Goal: Task Accomplishment & Management: Complete application form

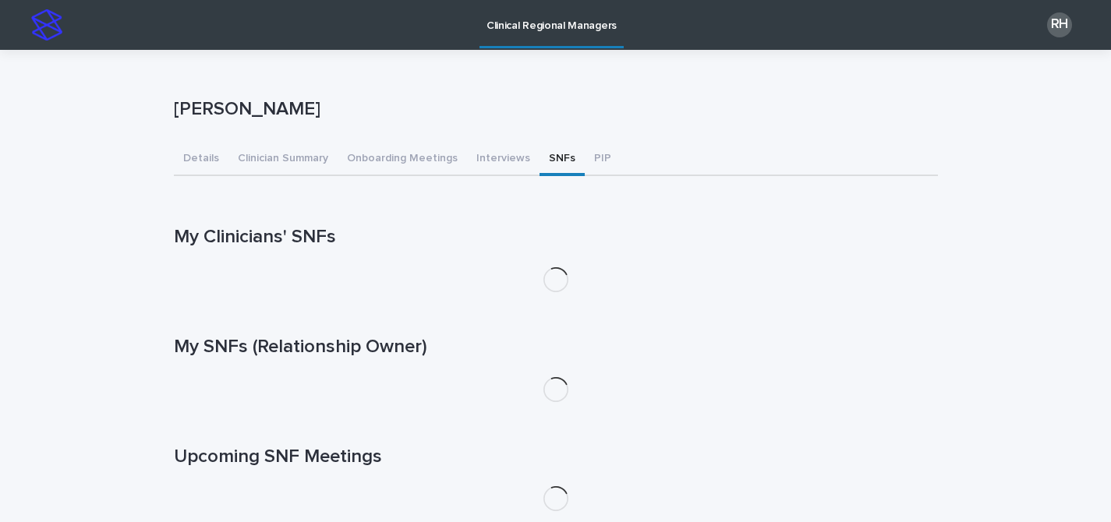
click at [542, 155] on button "SNFs" at bounding box center [561, 159] width 45 height 33
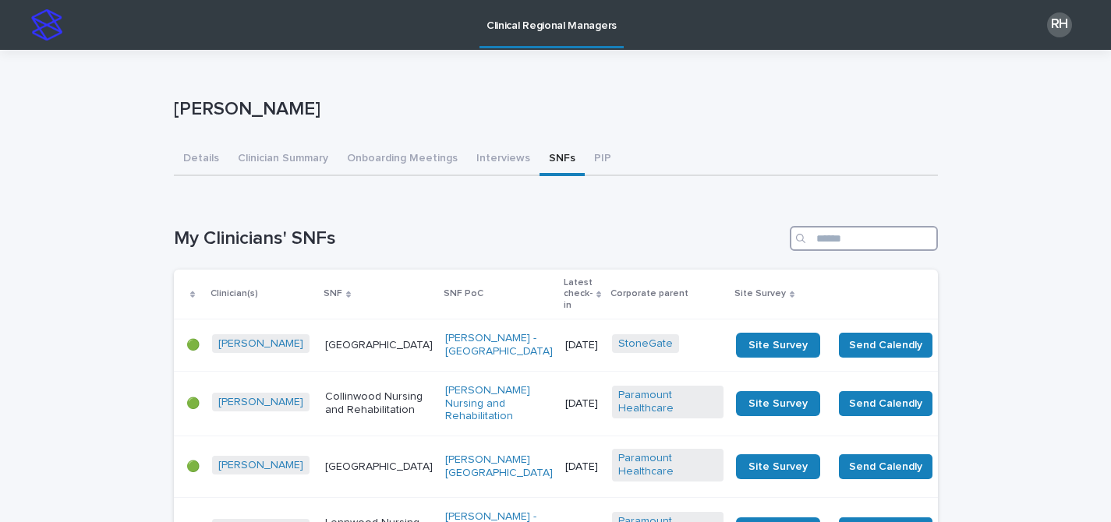
click at [837, 231] on input "Search" at bounding box center [863, 238] width 148 height 25
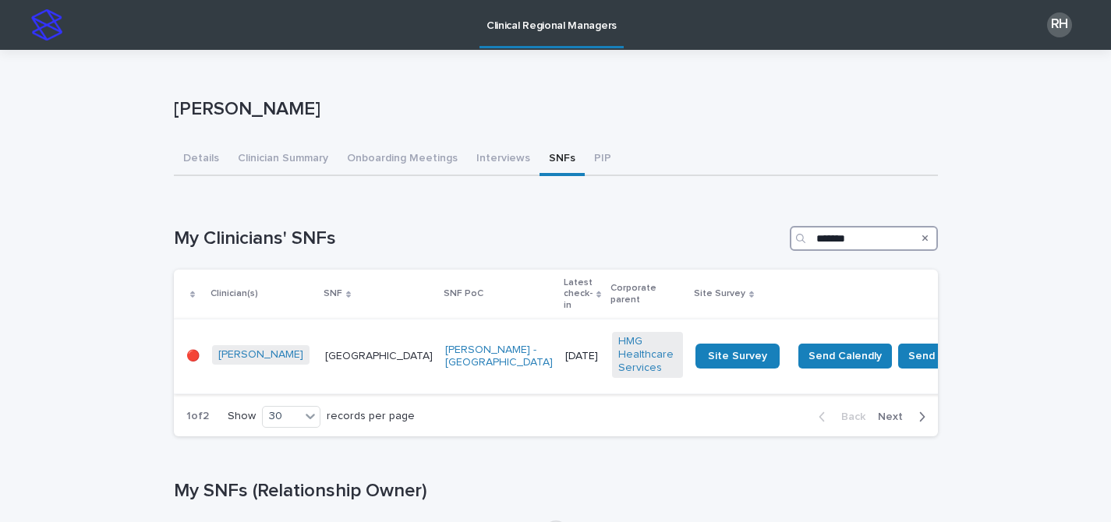
type input "*******"
click at [565, 347] on div "[DATE]" at bounding box center [582, 355] width 34 height 16
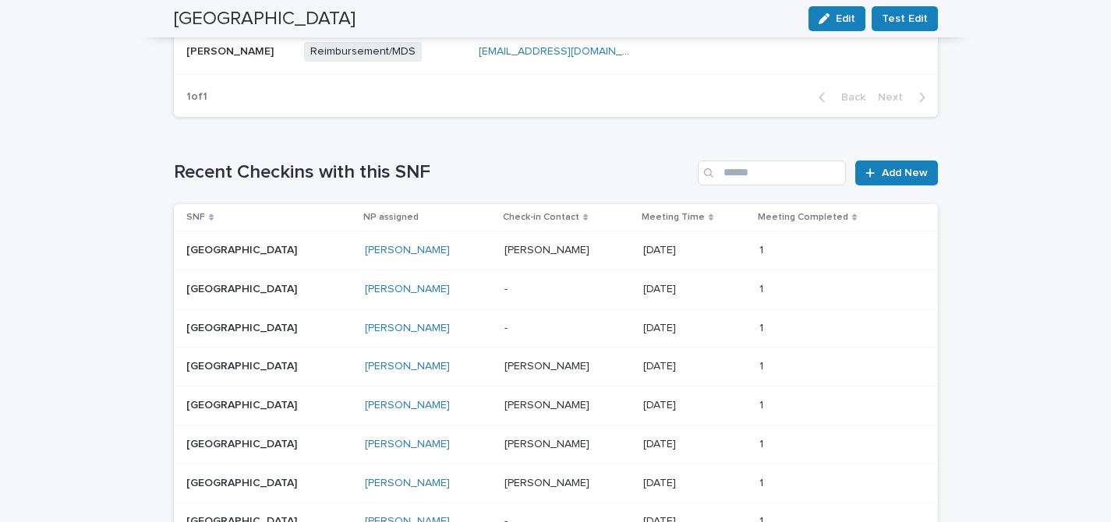
scroll to position [834, 0]
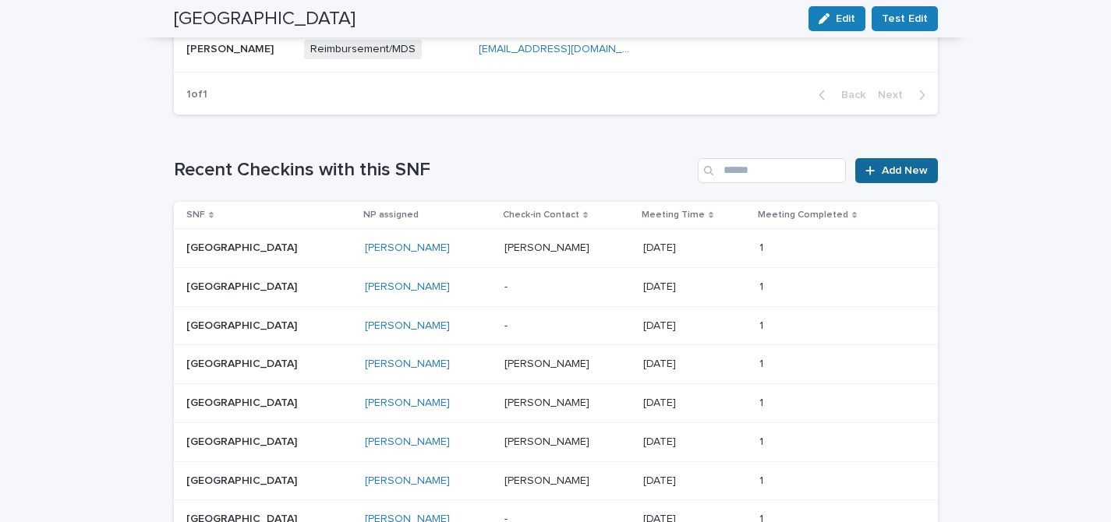
click at [888, 169] on span "Add New" at bounding box center [904, 170] width 46 height 11
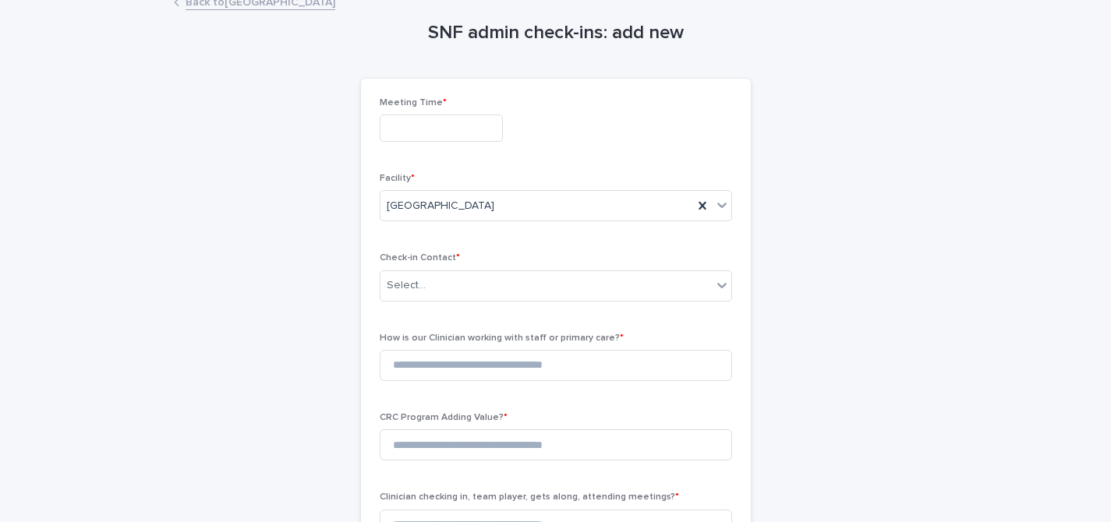
scroll to position [48, 0]
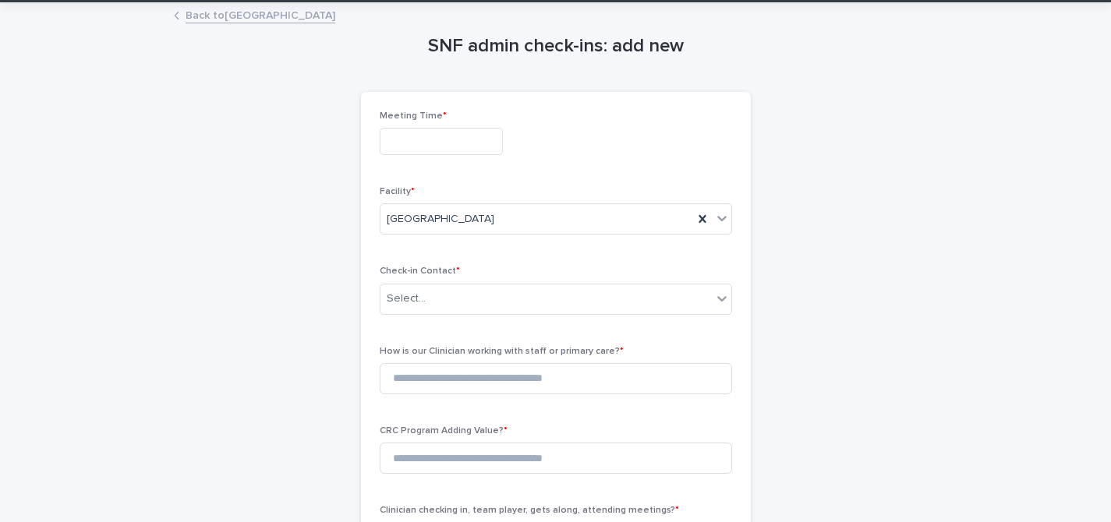
click at [471, 150] on input "text" at bounding box center [441, 141] width 123 height 27
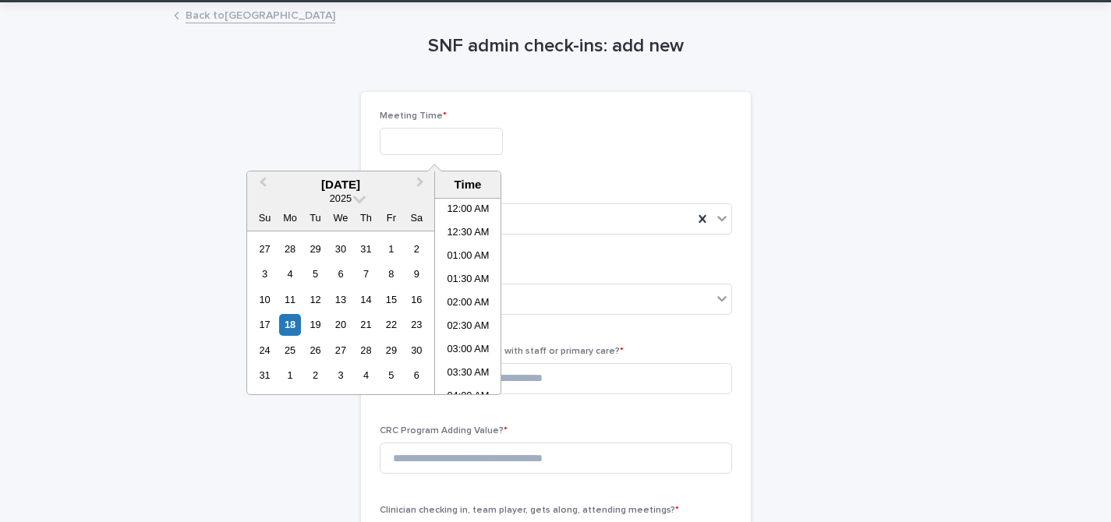
scroll to position [311, 0]
click at [467, 323] on li "09:00 AM" at bounding box center [468, 320] width 66 height 23
type input "**********"
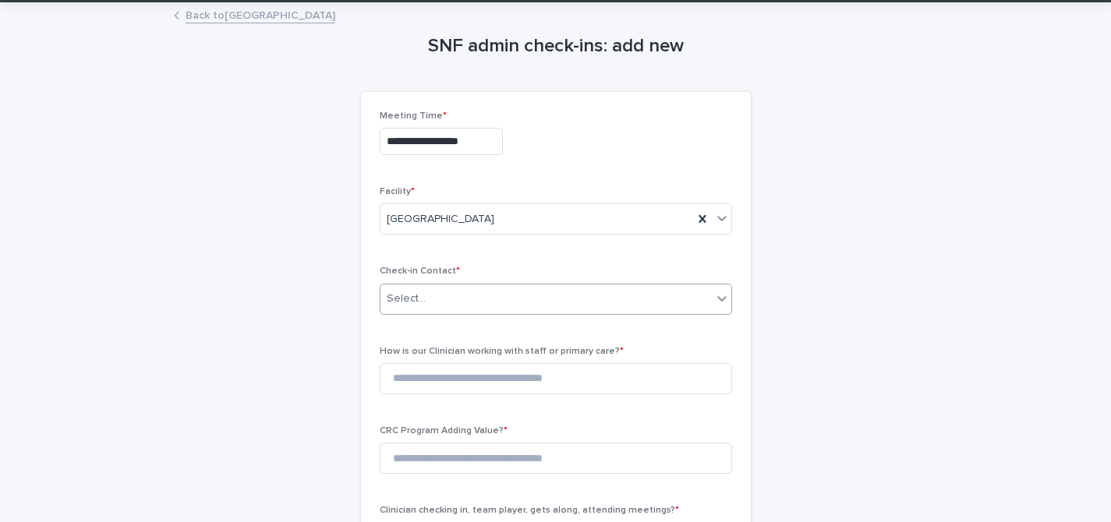
click at [443, 304] on div "Select..." at bounding box center [545, 299] width 331 height 26
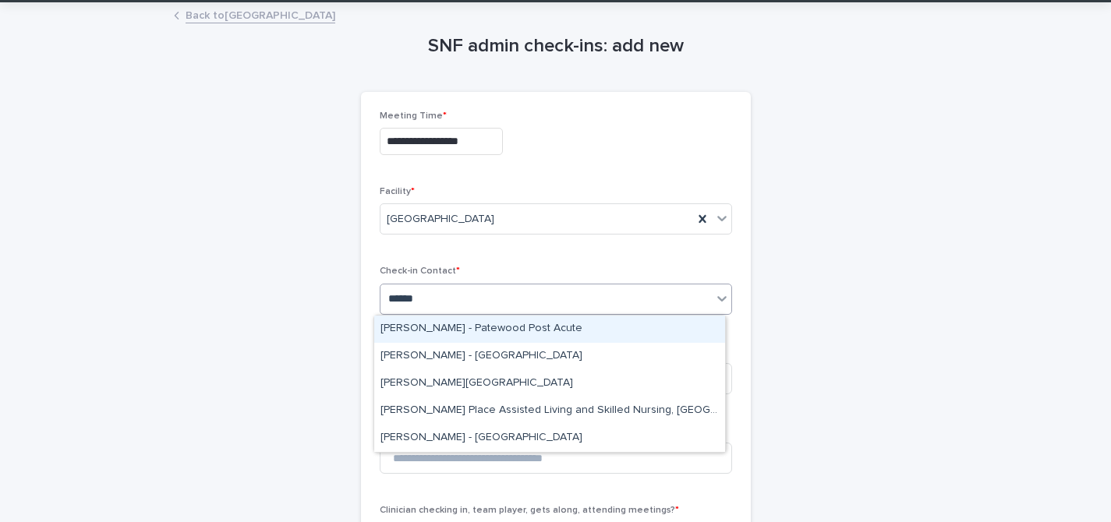
type input "*******"
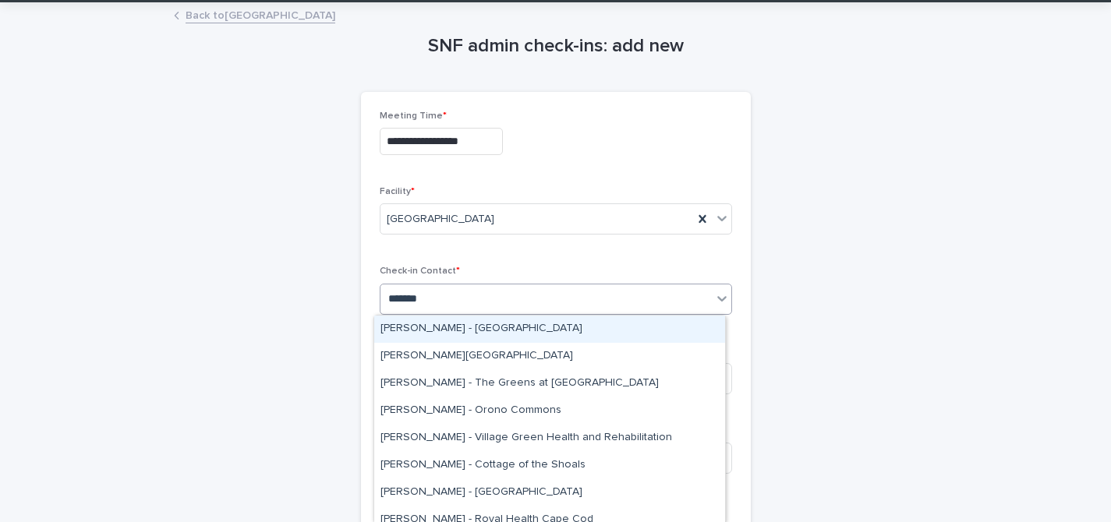
click at [574, 334] on div "[PERSON_NAME] - [GEOGRAPHIC_DATA]" at bounding box center [549, 329] width 351 height 27
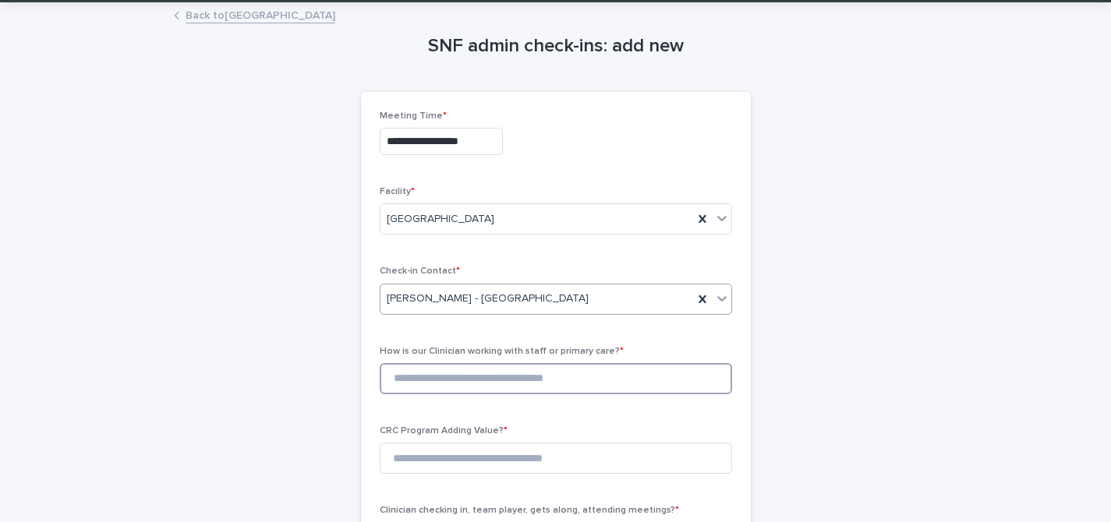
click at [497, 390] on input at bounding box center [556, 378] width 352 height 31
type input "*"
click at [487, 454] on input at bounding box center [556, 458] width 352 height 31
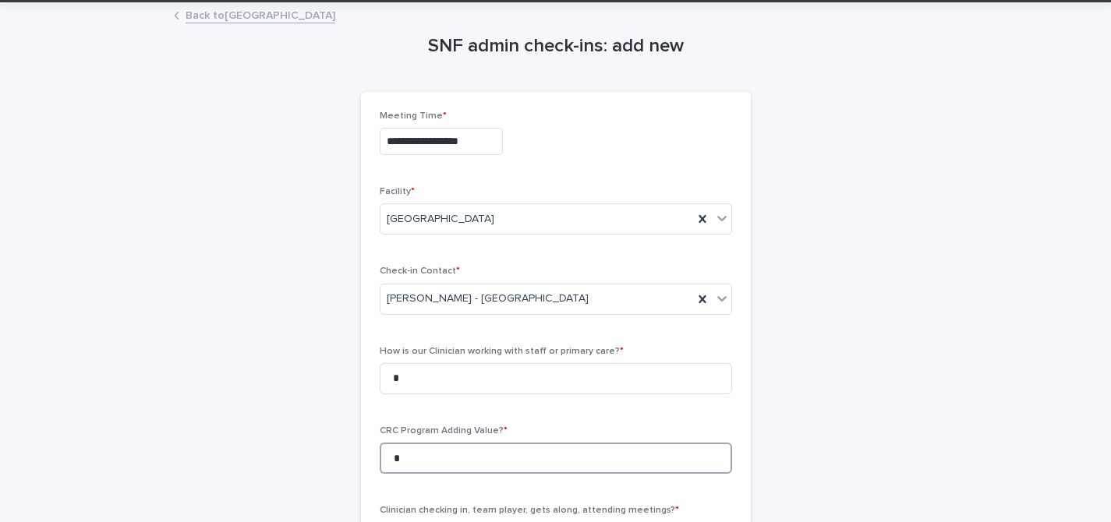
type input "*"
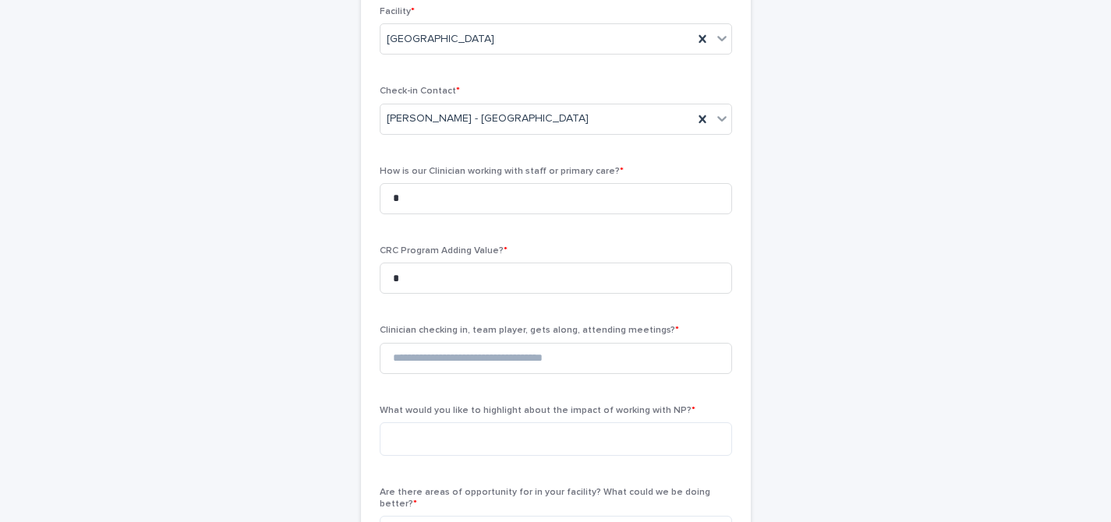
scroll to position [235, 0]
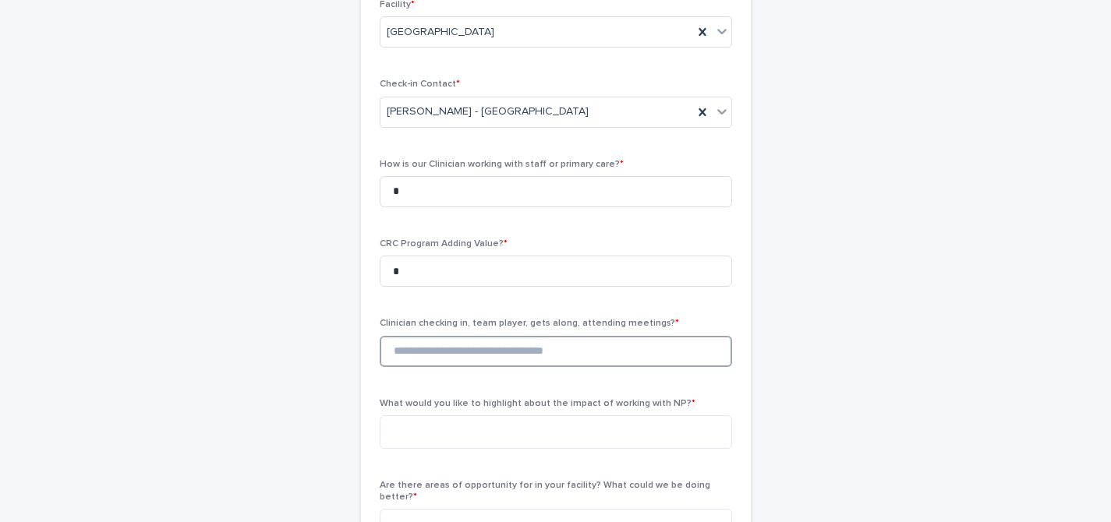
click at [671, 354] on input at bounding box center [556, 351] width 352 height 31
type input "*"
click at [625, 426] on textarea at bounding box center [556, 432] width 352 height 34
paste textarea "**********"
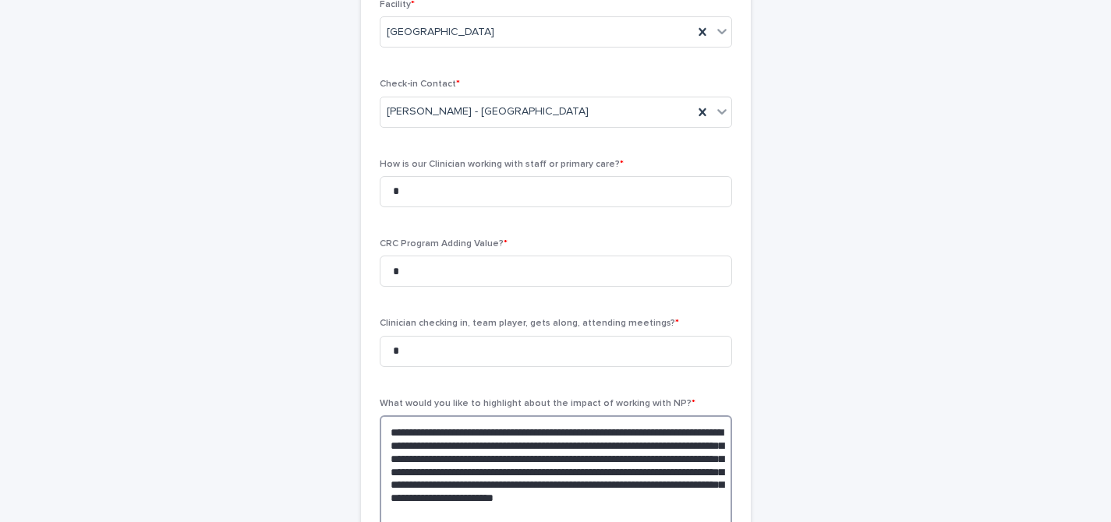
type textarea "**********"
click at [774, 369] on div "**********" at bounding box center [556, 455] width 764 height 1277
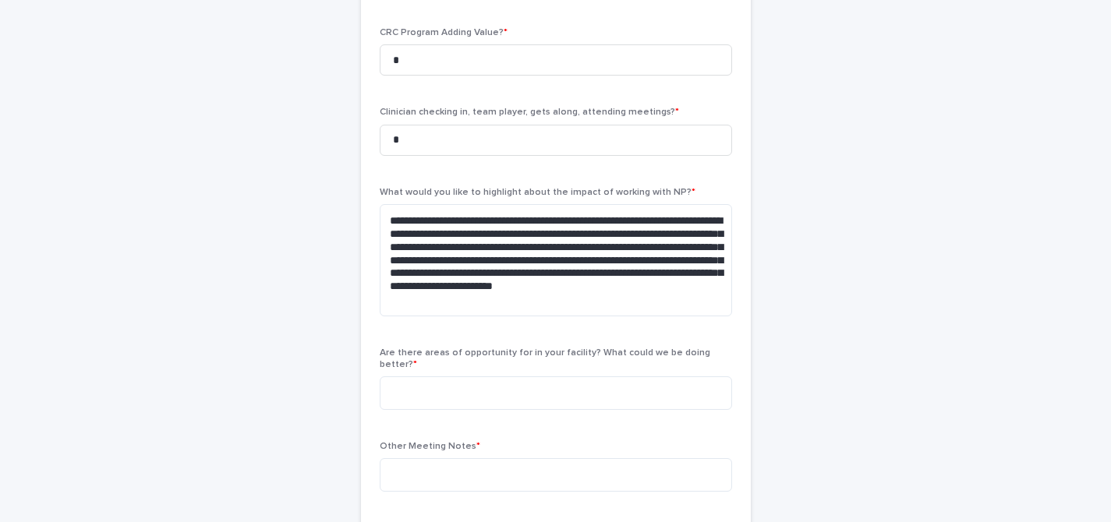
scroll to position [484, 0]
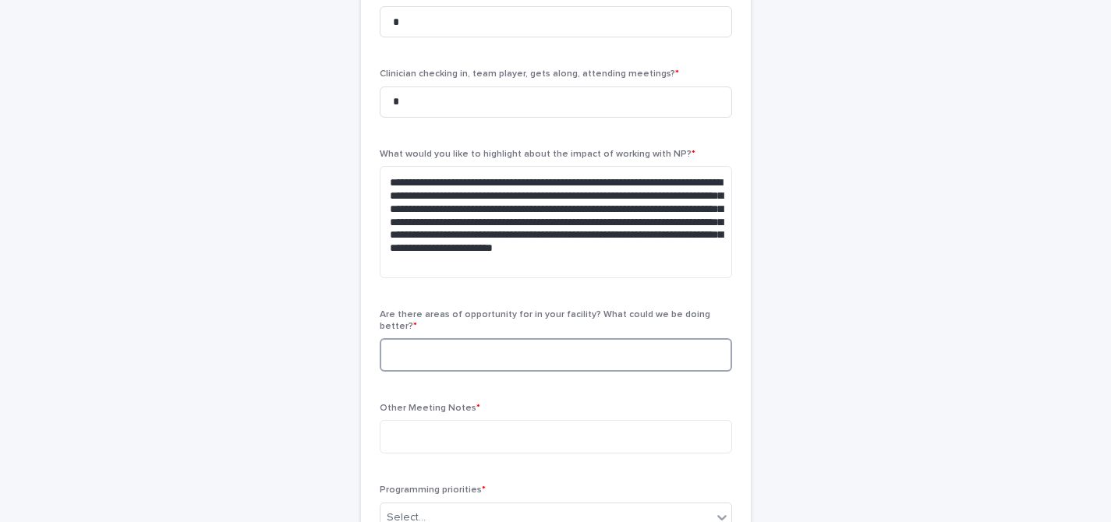
click at [700, 348] on textarea at bounding box center [556, 355] width 352 height 34
type textarea "****"
click at [675, 434] on textarea at bounding box center [556, 437] width 352 height 34
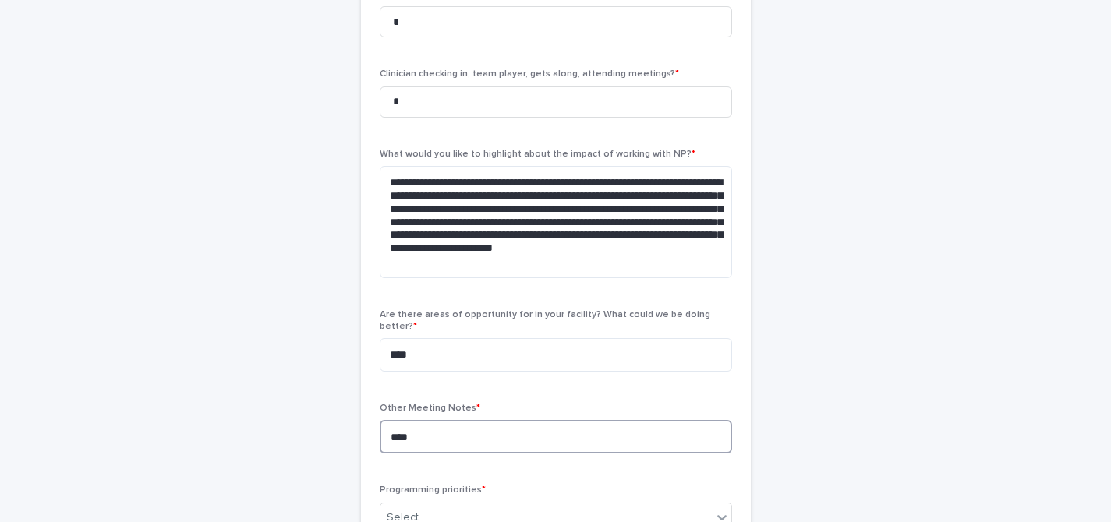
type textarea "****"
click at [959, 407] on div "**********" at bounding box center [555, 244] width 1111 height 1354
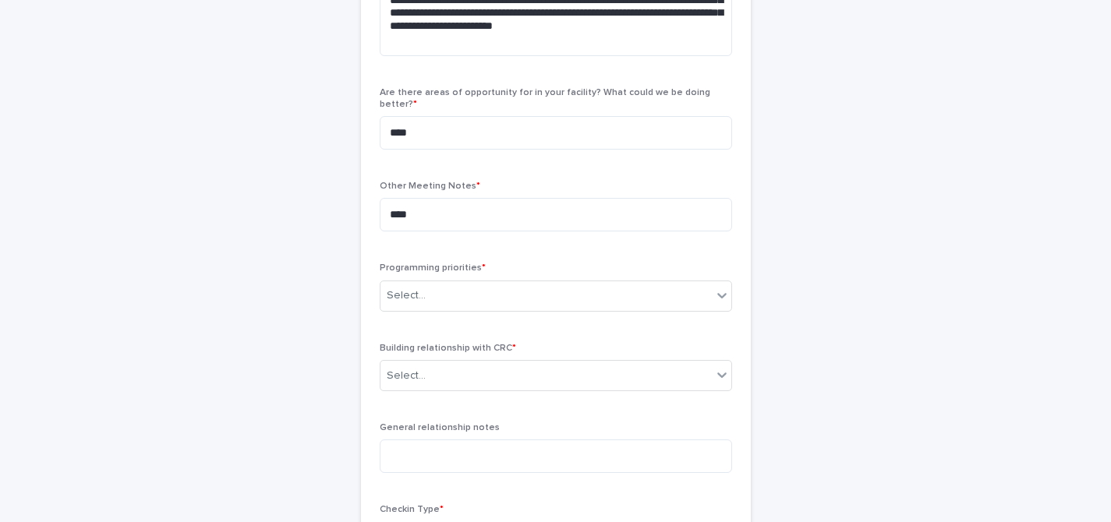
scroll to position [733, 0]
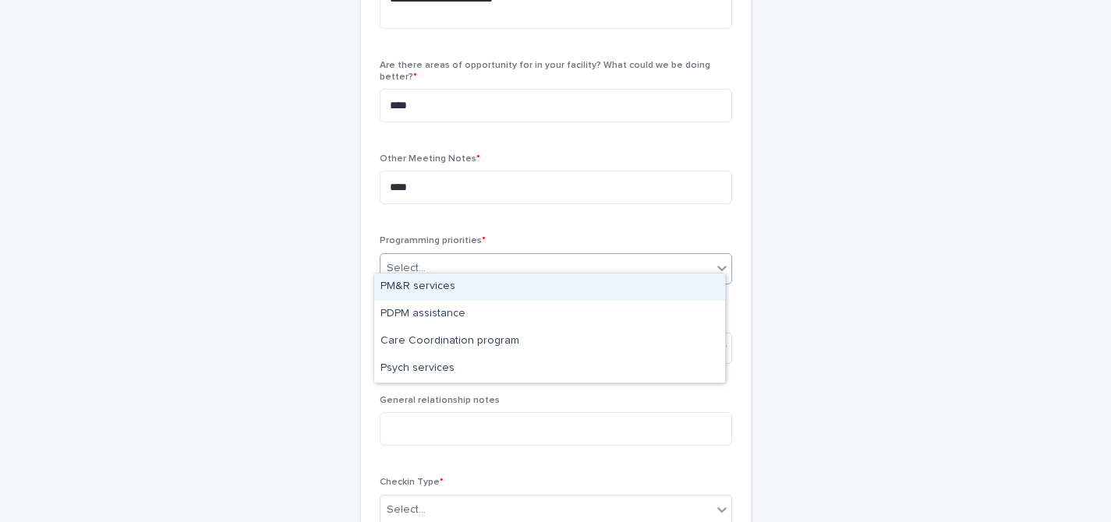
click at [715, 265] on div at bounding box center [721, 268] width 19 height 28
click at [660, 295] on div "PM&R services" at bounding box center [549, 287] width 351 height 27
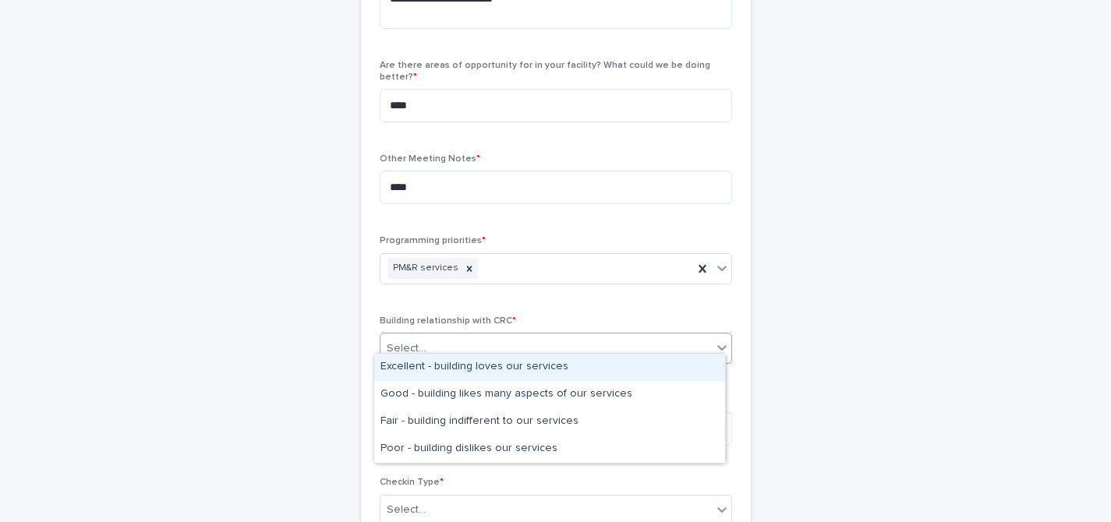
click at [632, 336] on div "Select..." at bounding box center [545, 349] width 331 height 26
click at [614, 364] on div "Excellent - building loves our services" at bounding box center [549, 367] width 351 height 27
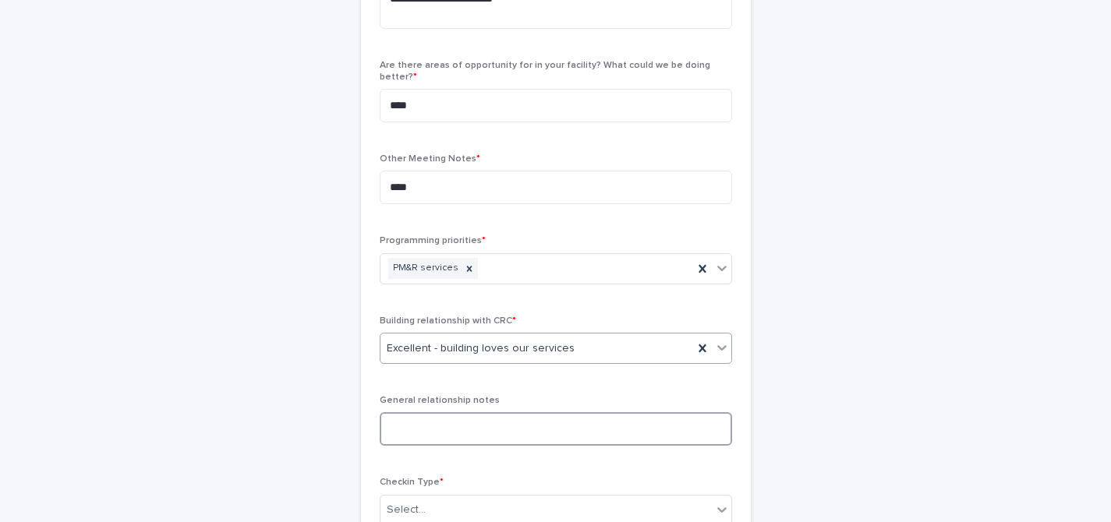
click at [627, 422] on textarea at bounding box center [556, 429] width 352 height 34
type textarea "*"
click at [627, 497] on div "Select..." at bounding box center [545, 510] width 331 height 26
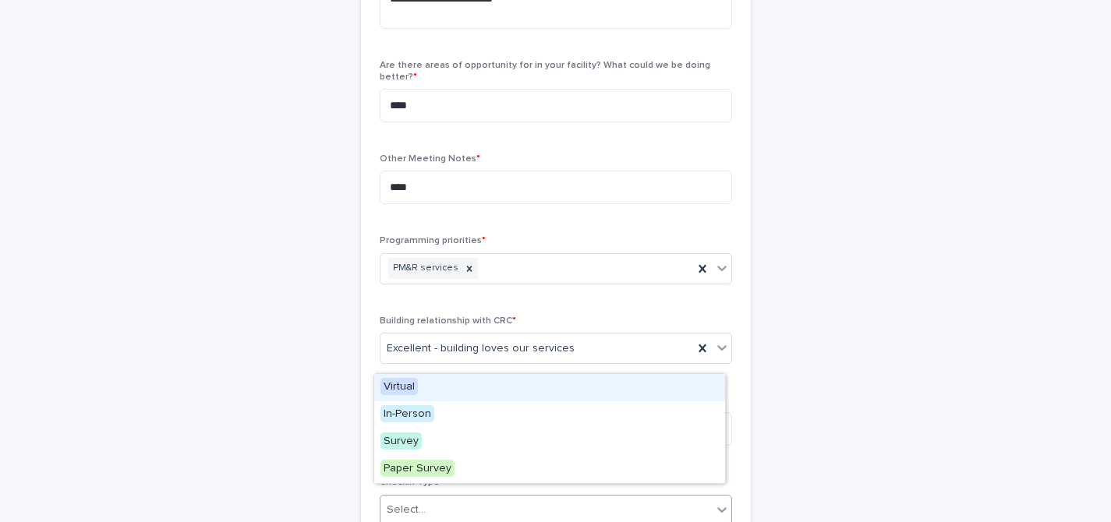
click at [592, 394] on div "Virtual" at bounding box center [549, 387] width 351 height 27
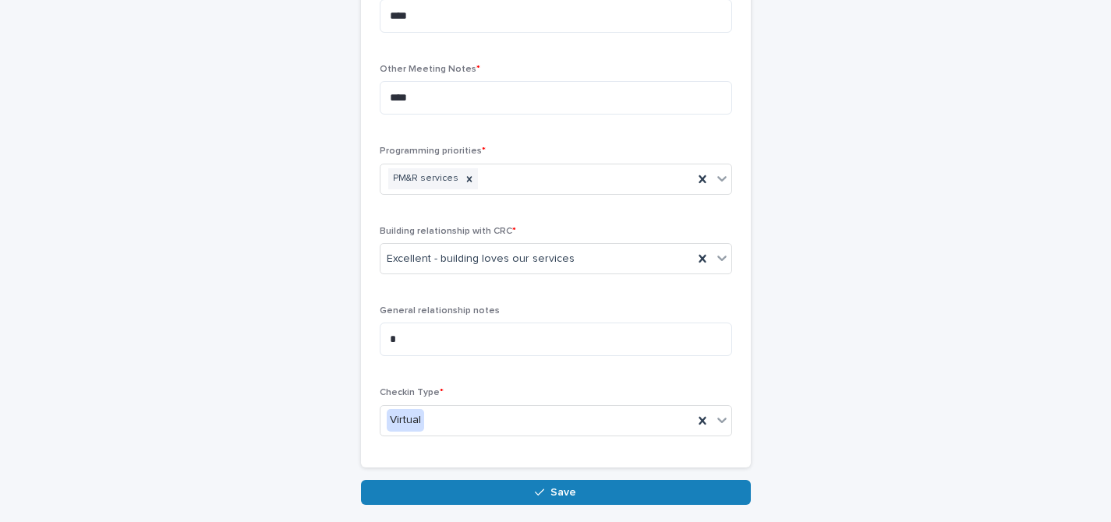
scroll to position [825, 0]
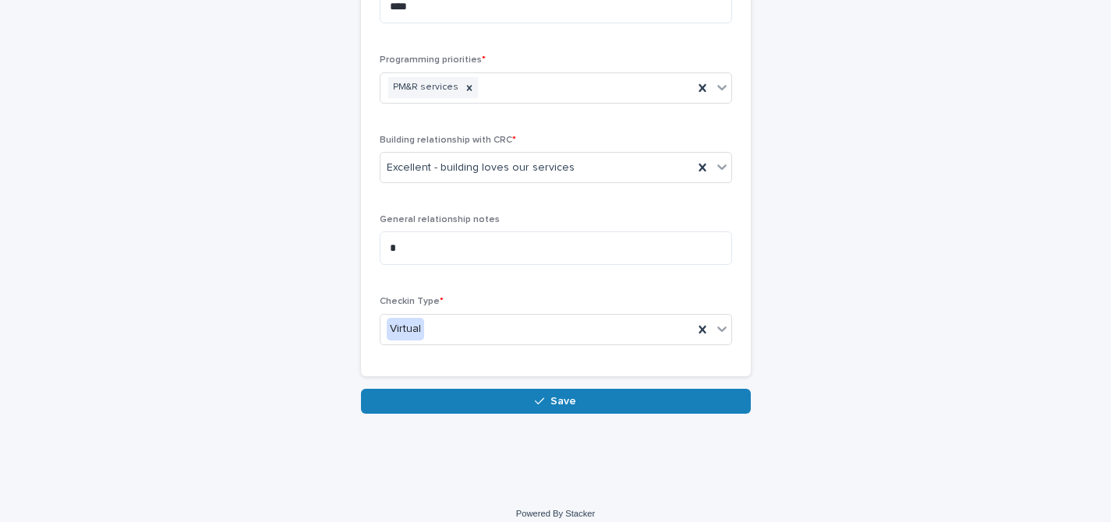
scroll to position [916, 0]
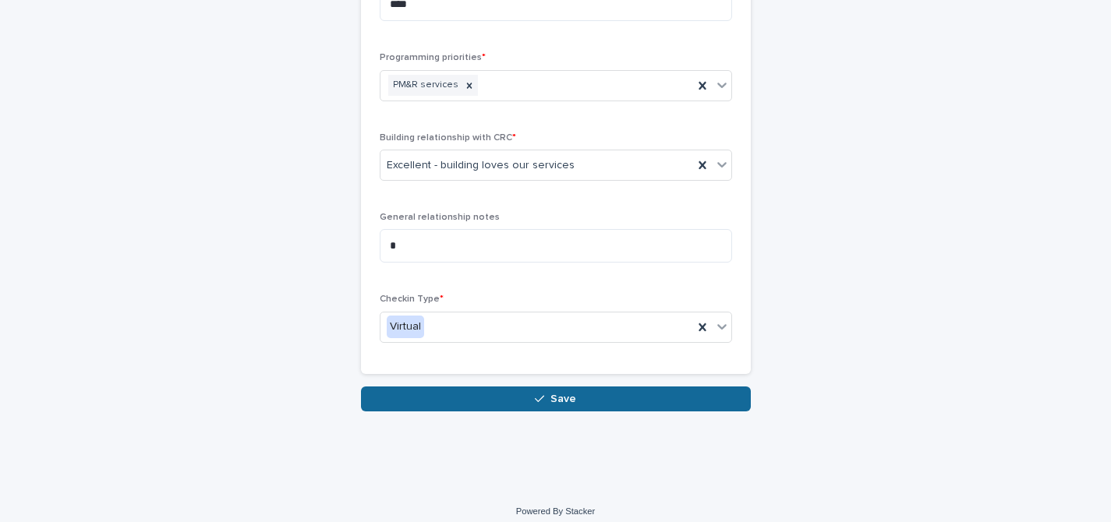
click at [701, 387] on button "Save" at bounding box center [556, 399] width 390 height 25
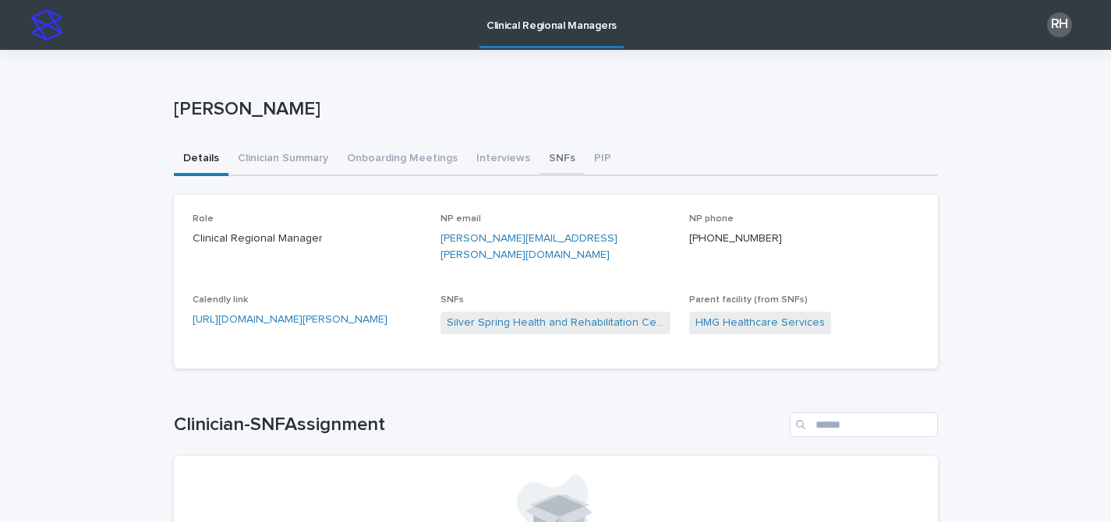
click at [544, 154] on button "SNFs" at bounding box center [561, 159] width 45 height 33
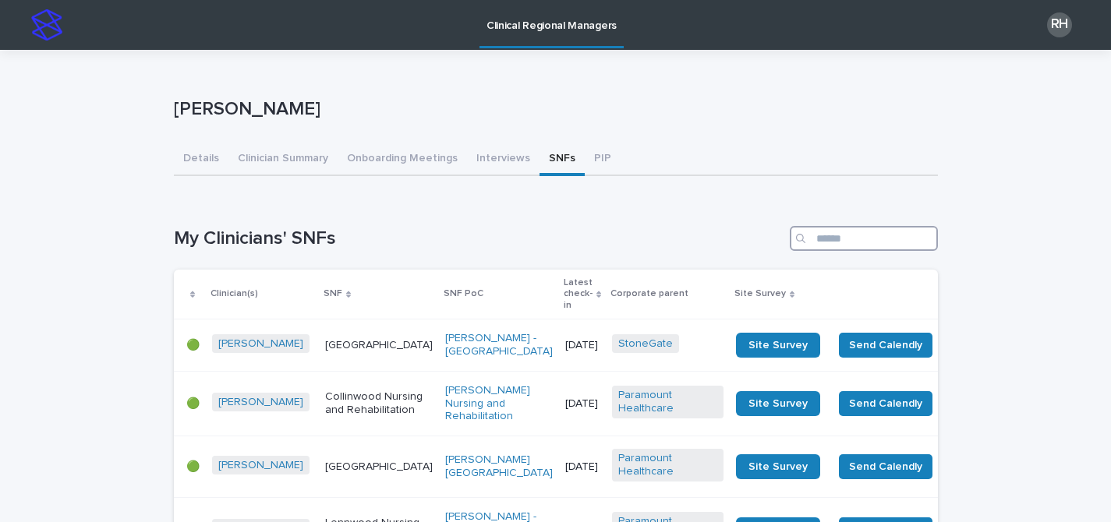
click at [855, 245] on input "Search" at bounding box center [863, 238] width 148 height 25
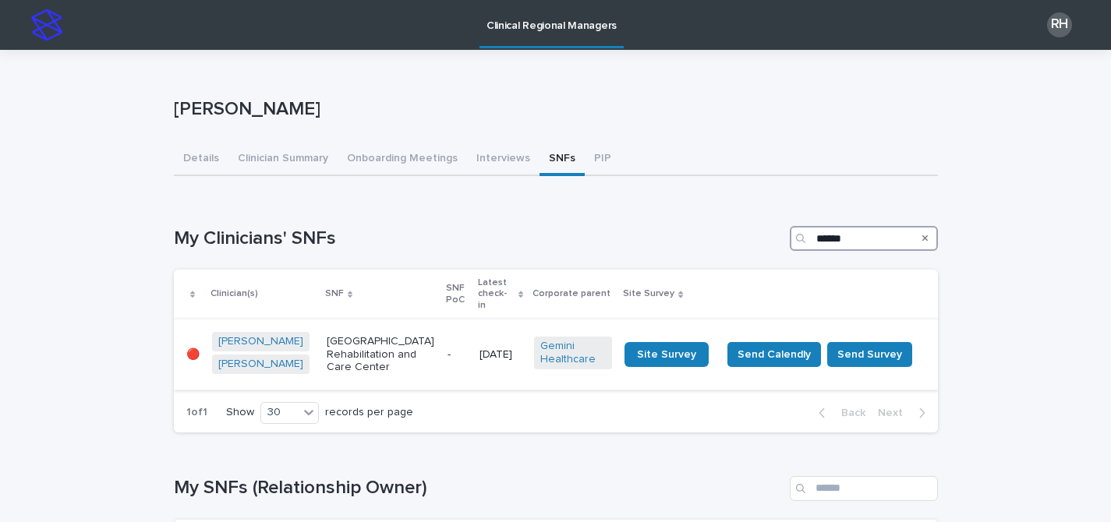
type input "******"
click at [441, 343] on td "-" at bounding box center [457, 355] width 32 height 71
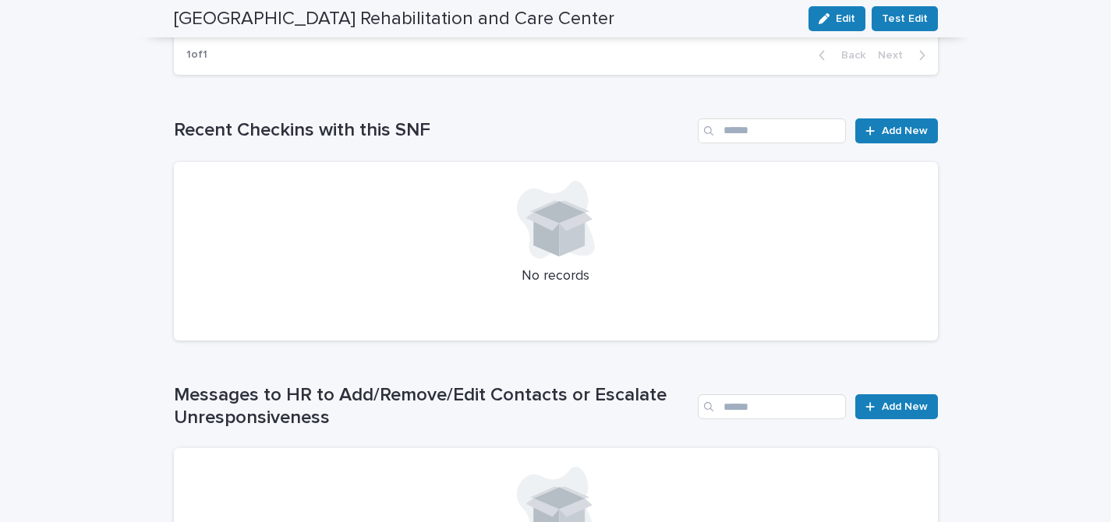
scroll to position [788, 0]
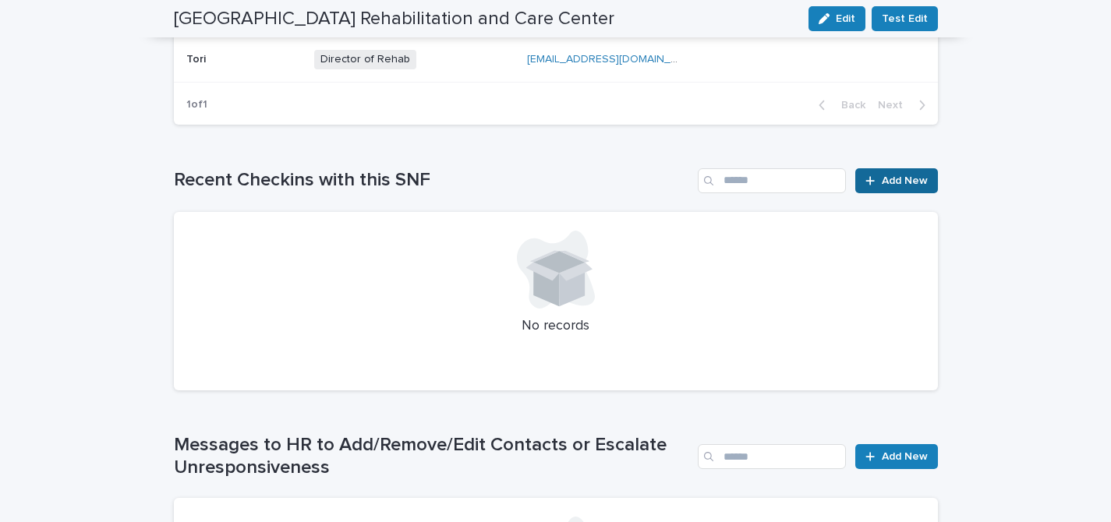
click at [885, 168] on link "Add New" at bounding box center [896, 180] width 82 height 25
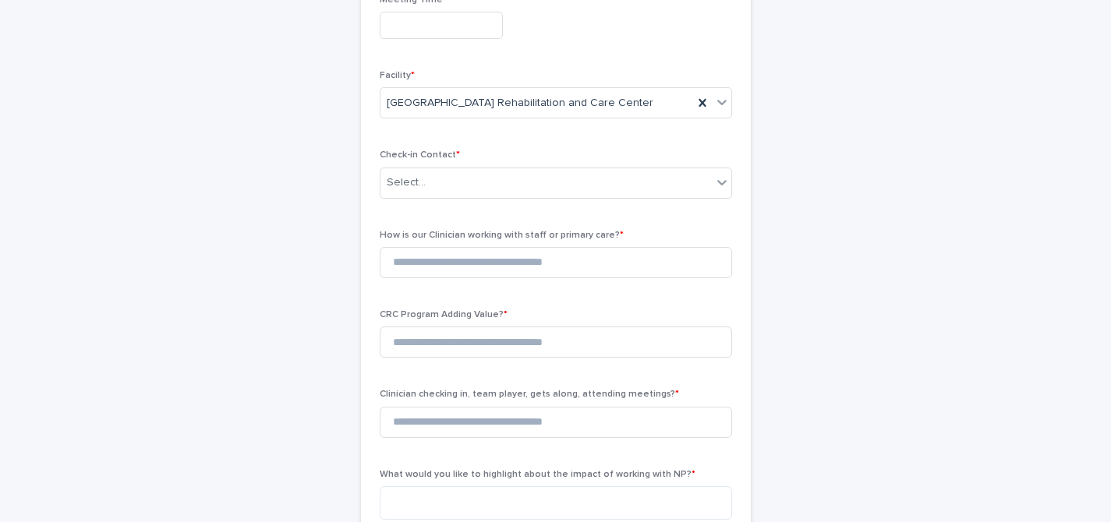
scroll to position [134, 0]
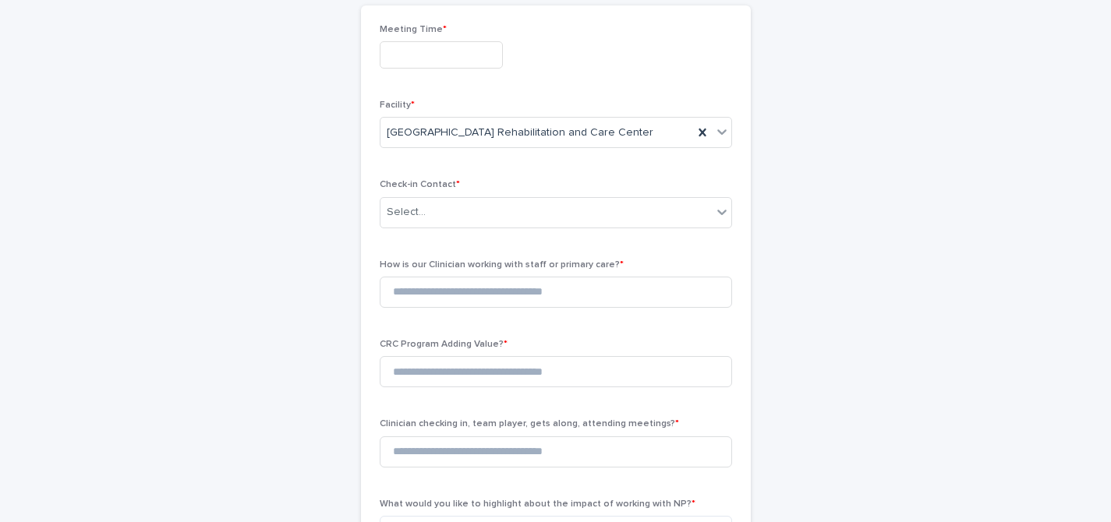
click at [482, 60] on input "text" at bounding box center [441, 54] width 123 height 27
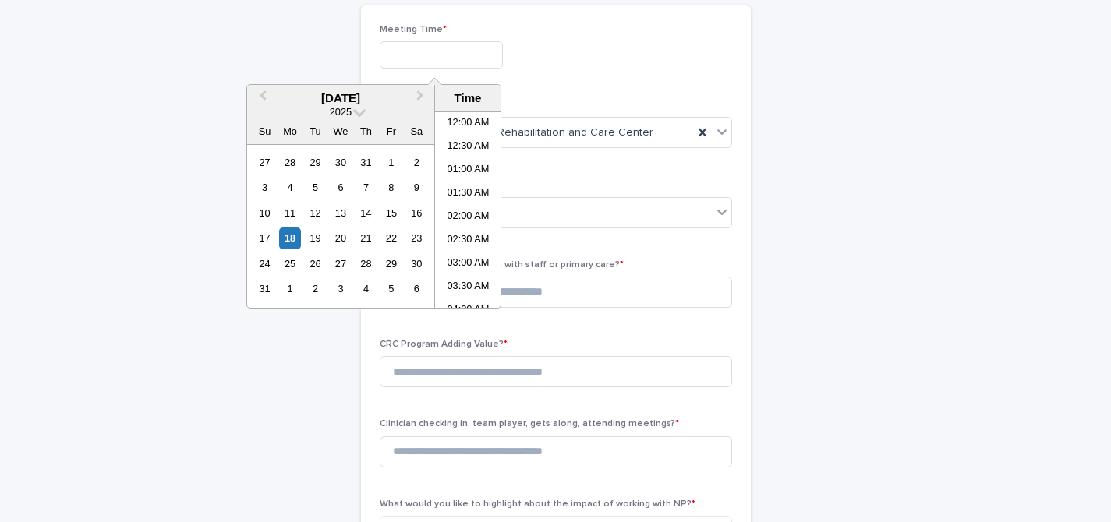
scroll to position [334, 0]
click at [476, 207] on li "09:00 AM" at bounding box center [468, 210] width 66 height 23
type input "**********"
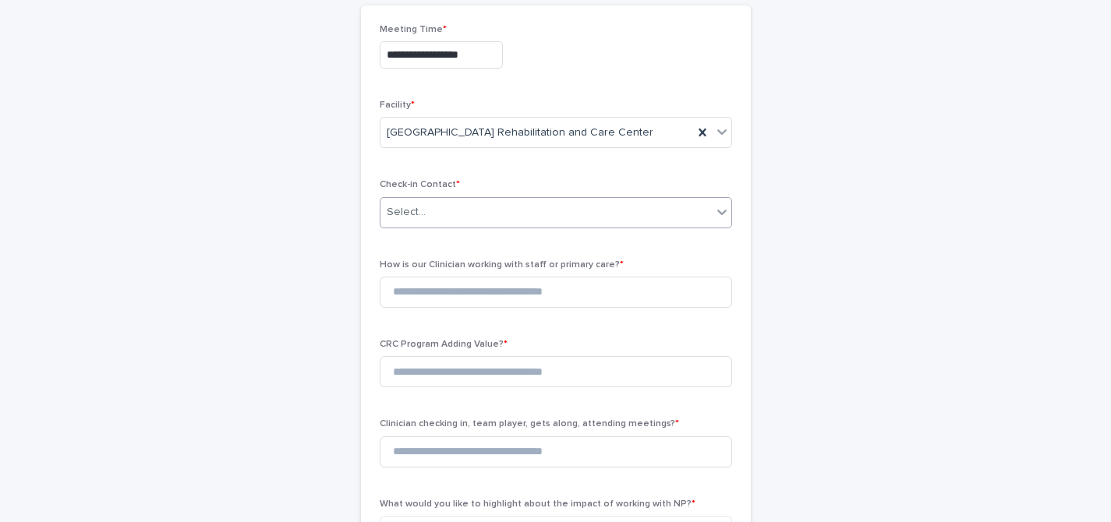
click at [469, 214] on div "Select..." at bounding box center [545, 213] width 331 height 26
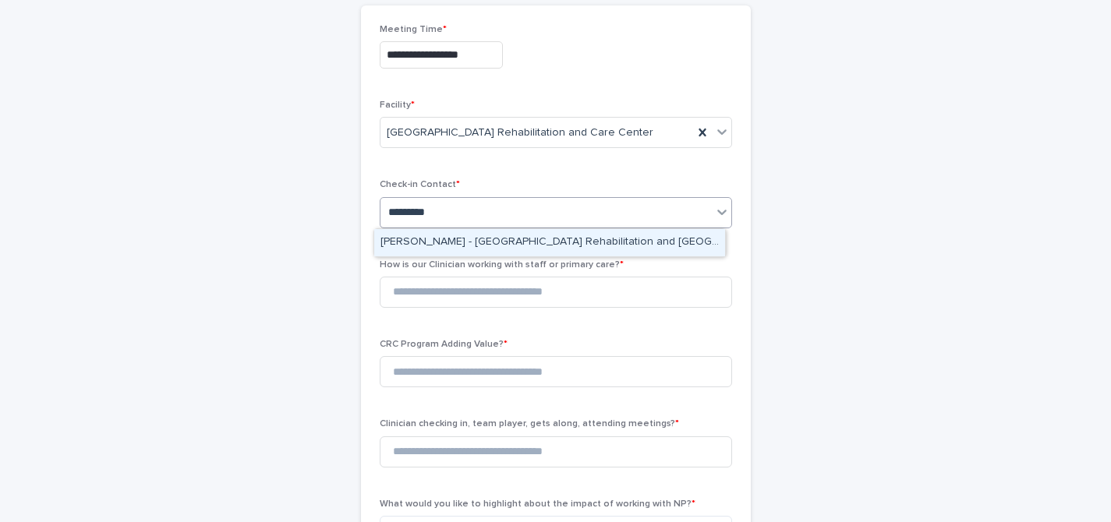
type input "**********"
click at [520, 234] on div "[PERSON_NAME] - [GEOGRAPHIC_DATA] Rehabilitation and [GEOGRAPHIC_DATA]" at bounding box center [549, 242] width 351 height 27
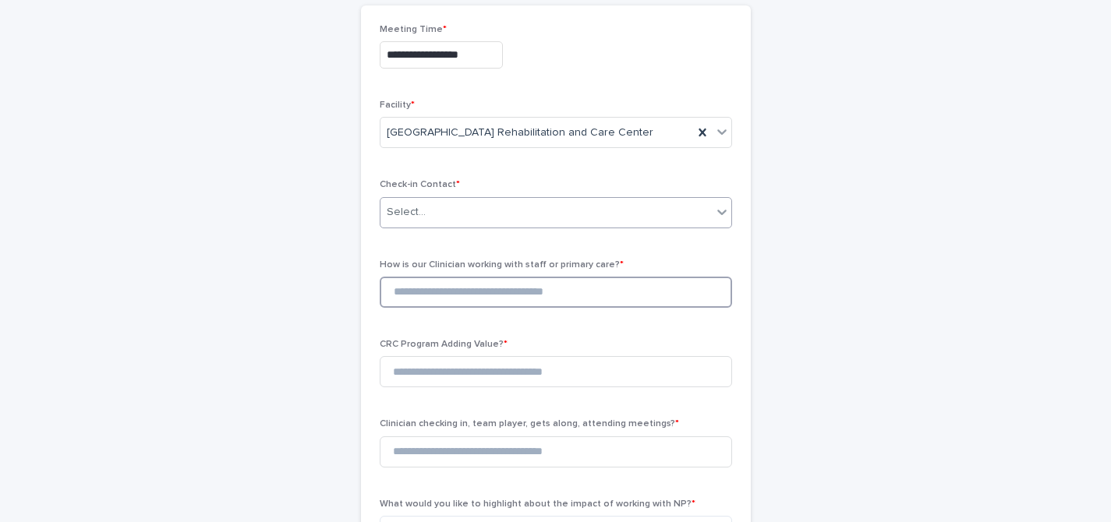
click at [496, 281] on input at bounding box center [556, 292] width 352 height 31
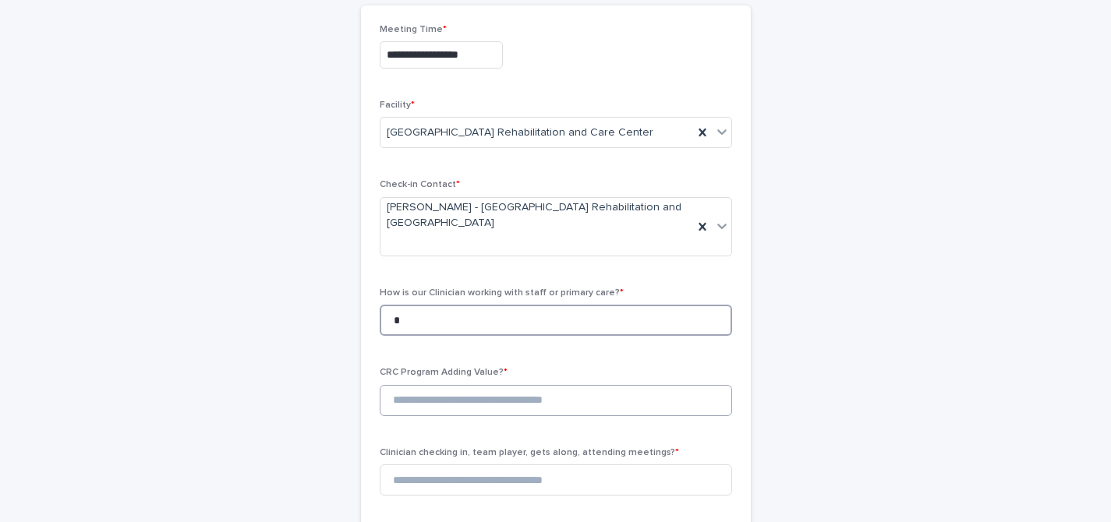
type input "*"
click at [478, 386] on input at bounding box center [556, 400] width 352 height 31
type input "*"
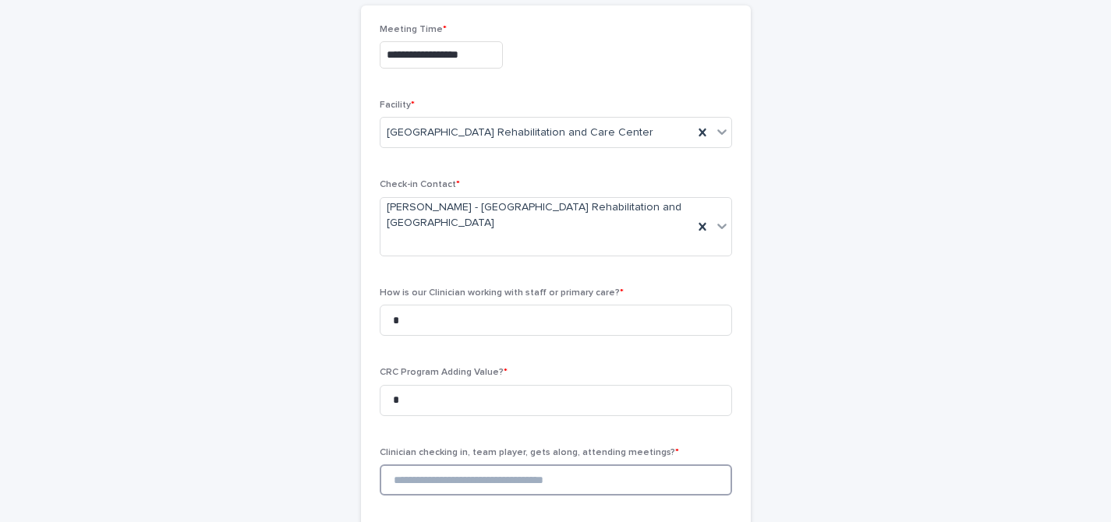
click at [471, 464] on input at bounding box center [556, 479] width 352 height 31
type input "*"
click at [815, 344] on div "**********" at bounding box center [556, 530] width 764 height 1226
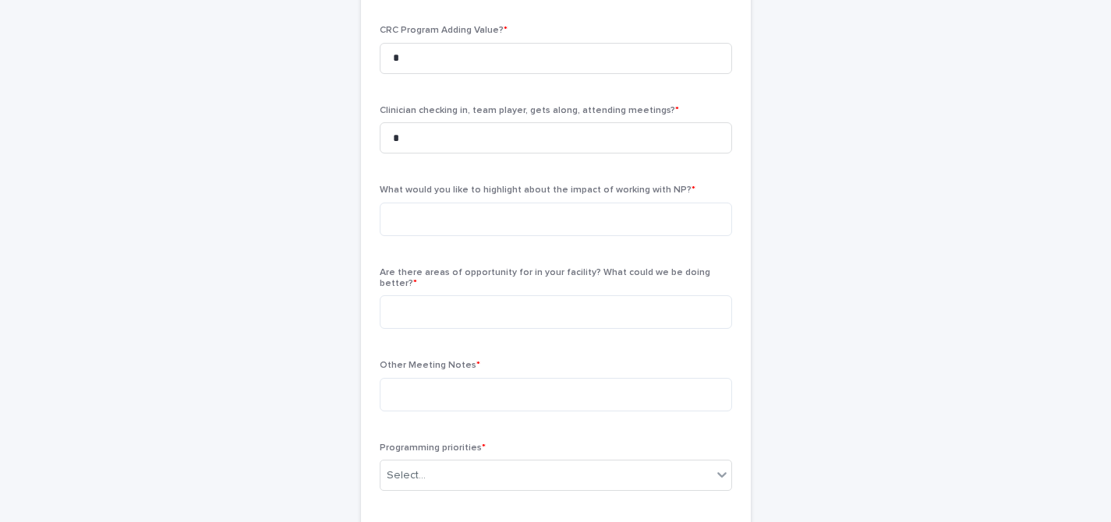
scroll to position [477, 0]
click at [677, 202] on textarea at bounding box center [556, 219] width 352 height 34
type textarea "**********"
click at [664, 267] on div "Are there areas of opportunity for in your facility? What could we be doing bet…" at bounding box center [556, 304] width 352 height 75
click at [664, 295] on textarea at bounding box center [556, 312] width 352 height 34
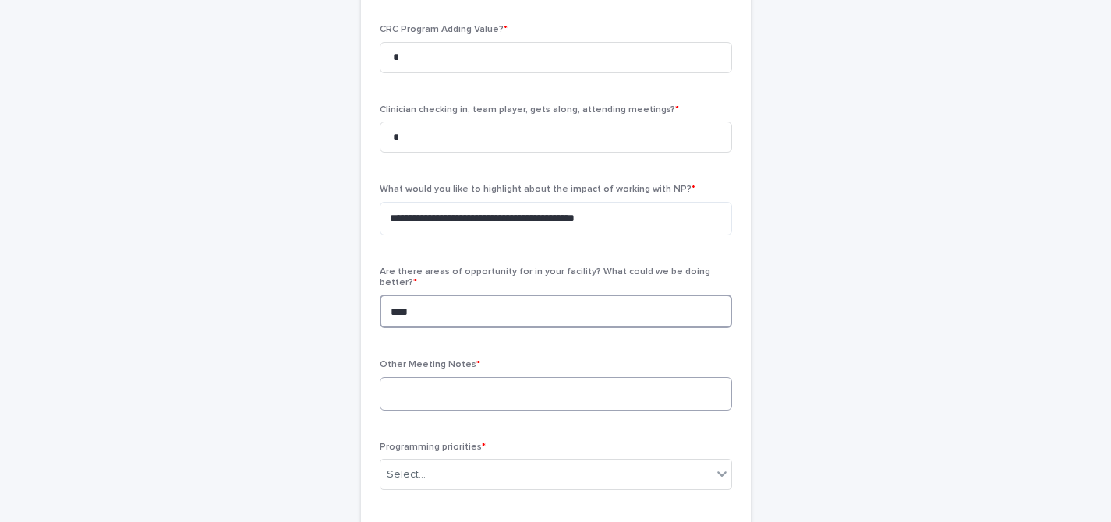
type textarea "****"
click at [646, 377] on textarea at bounding box center [556, 394] width 352 height 34
type textarea "*"
click at [653, 462] on div "Select..." at bounding box center [545, 475] width 331 height 26
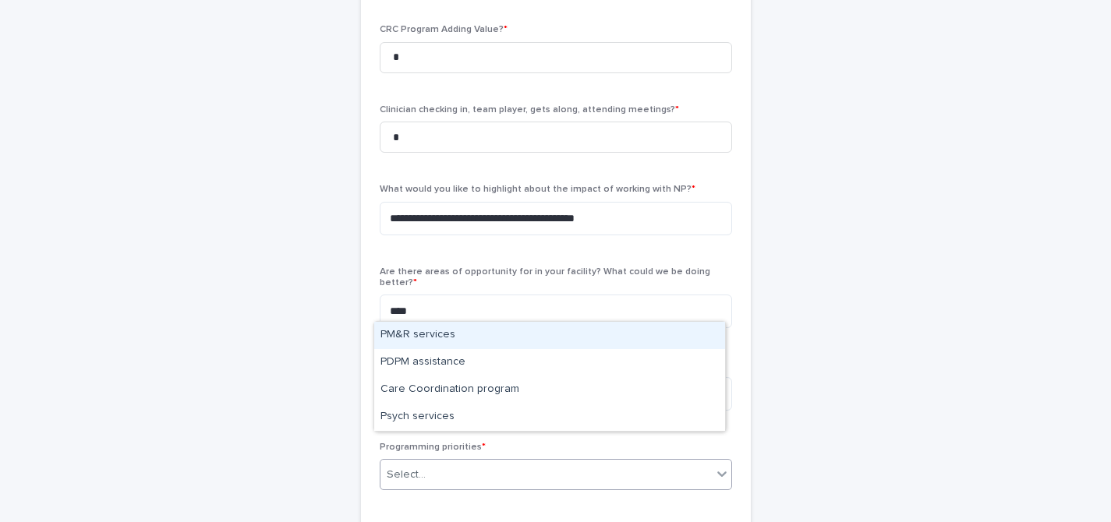
click at [528, 340] on div "PM&R services" at bounding box center [549, 335] width 351 height 27
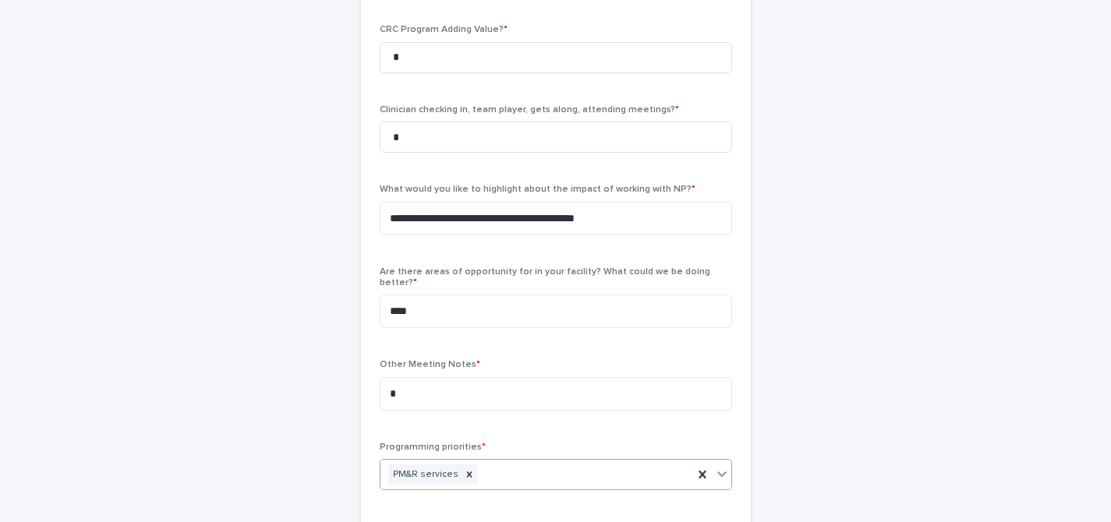
click at [983, 333] on div "**********" at bounding box center [555, 226] width 1111 height 1304
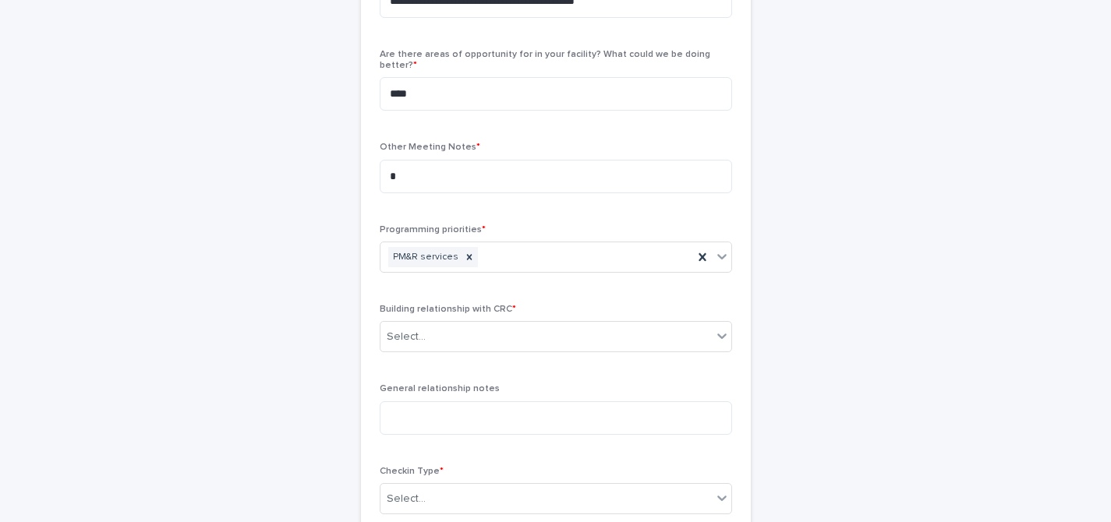
scroll to position [695, 0]
click at [678, 323] on div "Select..." at bounding box center [545, 336] width 331 height 26
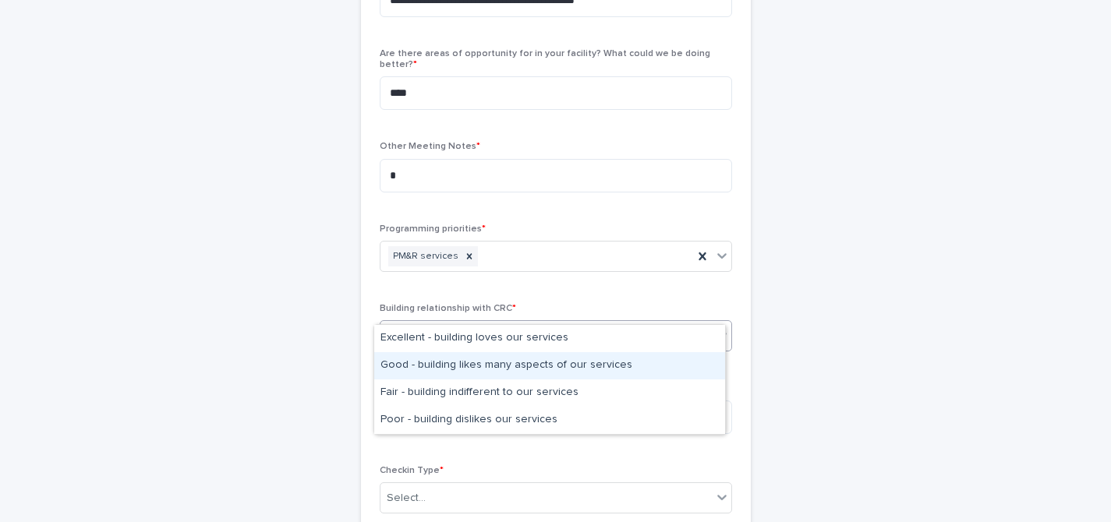
click at [516, 362] on div "Good - building likes many aspects of our services" at bounding box center [549, 365] width 351 height 27
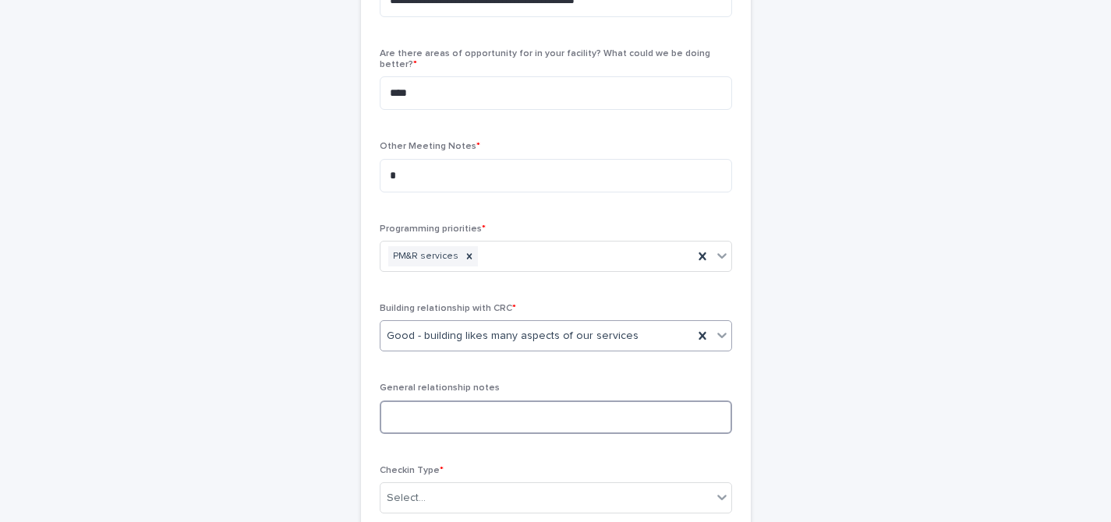
click at [497, 401] on textarea at bounding box center [556, 418] width 352 height 34
type textarea "*"
click at [499, 486] on div "Select..." at bounding box center [545, 499] width 331 height 26
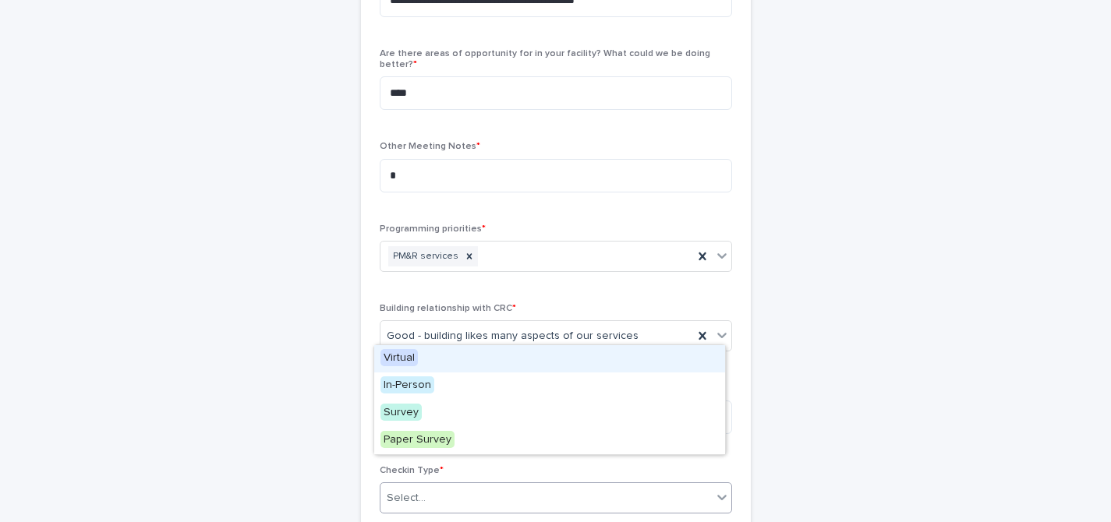
click at [462, 362] on div "Virtual" at bounding box center [549, 358] width 351 height 27
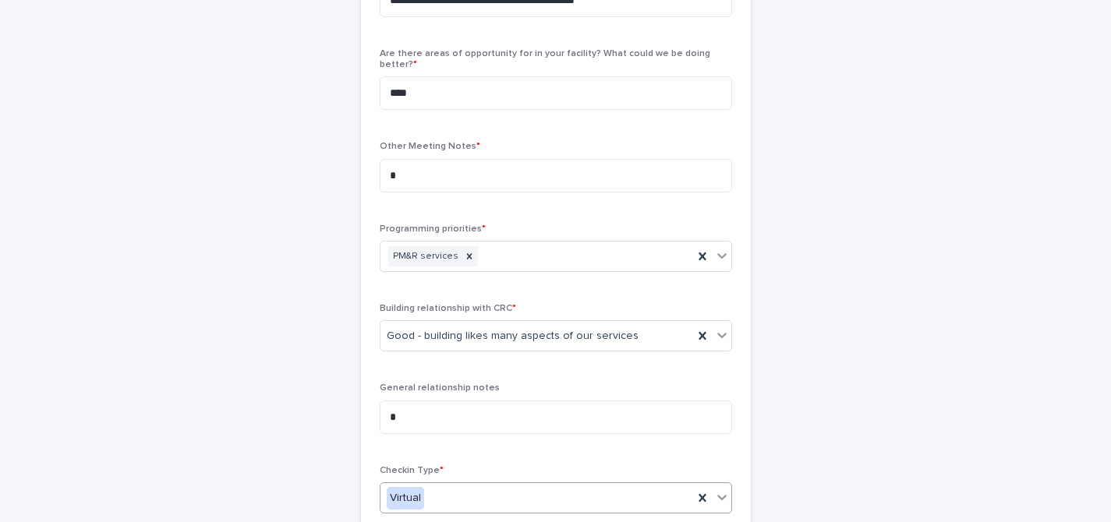
click at [1012, 339] on div "**********" at bounding box center [555, 8] width 1111 height 1304
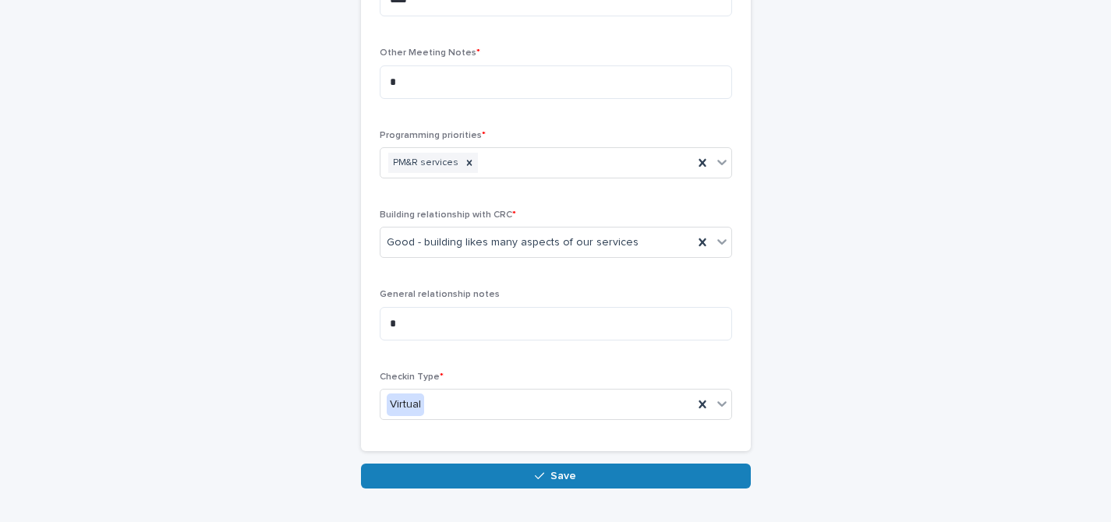
scroll to position [820, 0]
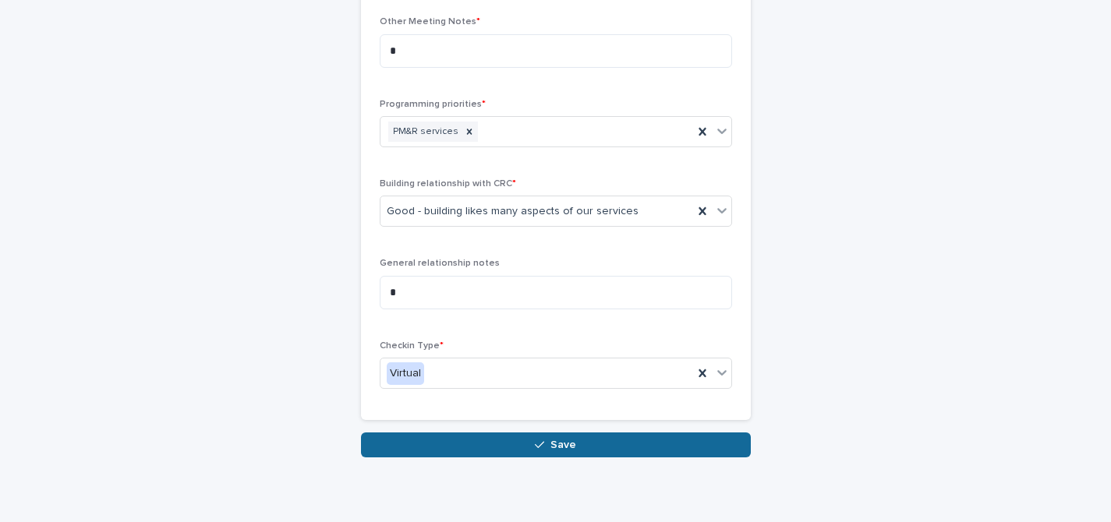
click at [687, 433] on button "Save" at bounding box center [556, 445] width 390 height 25
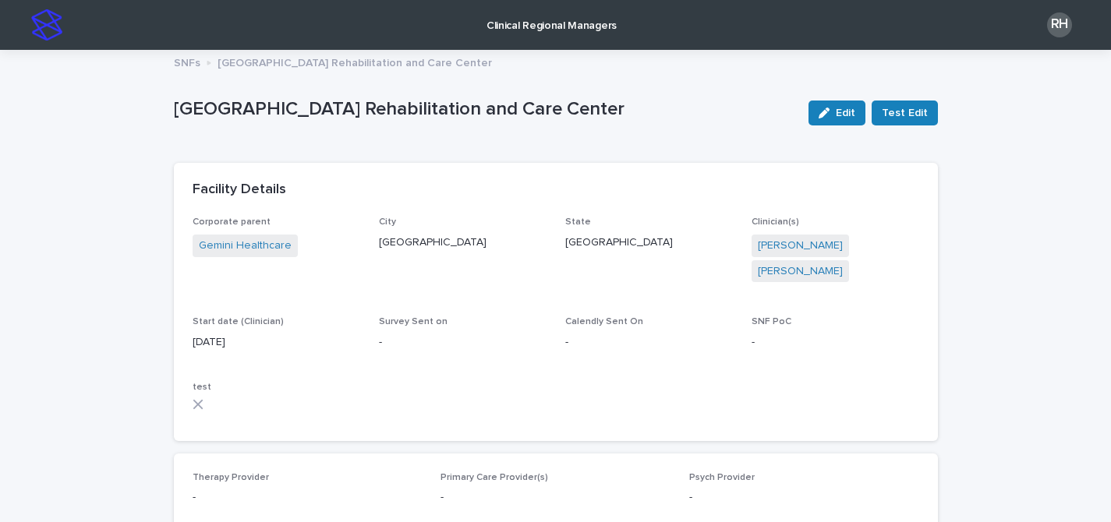
click at [181, 66] on p "SNFs" at bounding box center [187, 61] width 26 height 17
click at [224, 65] on p "[GEOGRAPHIC_DATA] Rehabilitation and Care Center" at bounding box center [354, 61] width 274 height 17
click at [510, 10] on p "Clinical Regional Managers" at bounding box center [551, 16] width 130 height 33
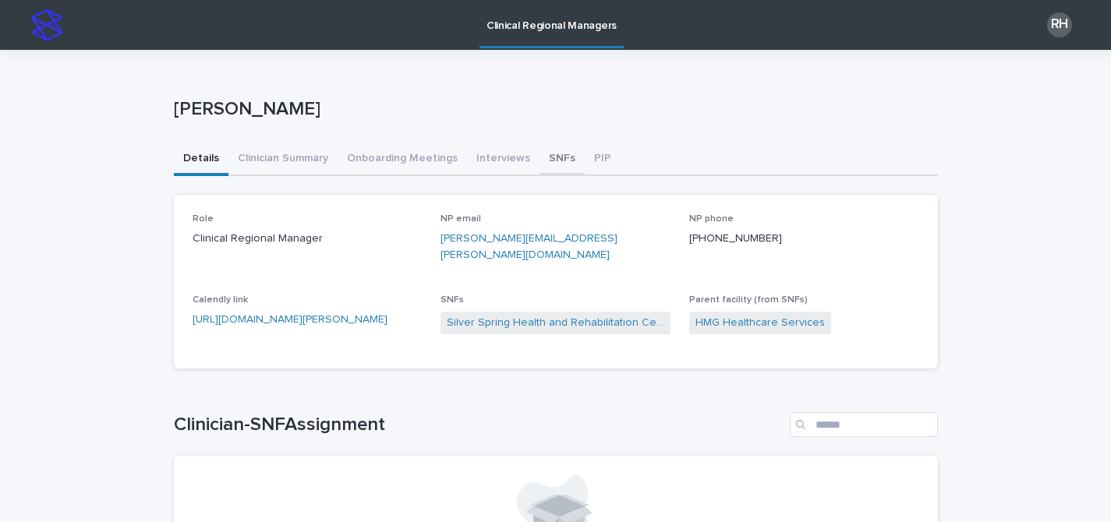
click at [549, 158] on button "SNFs" at bounding box center [561, 159] width 45 height 33
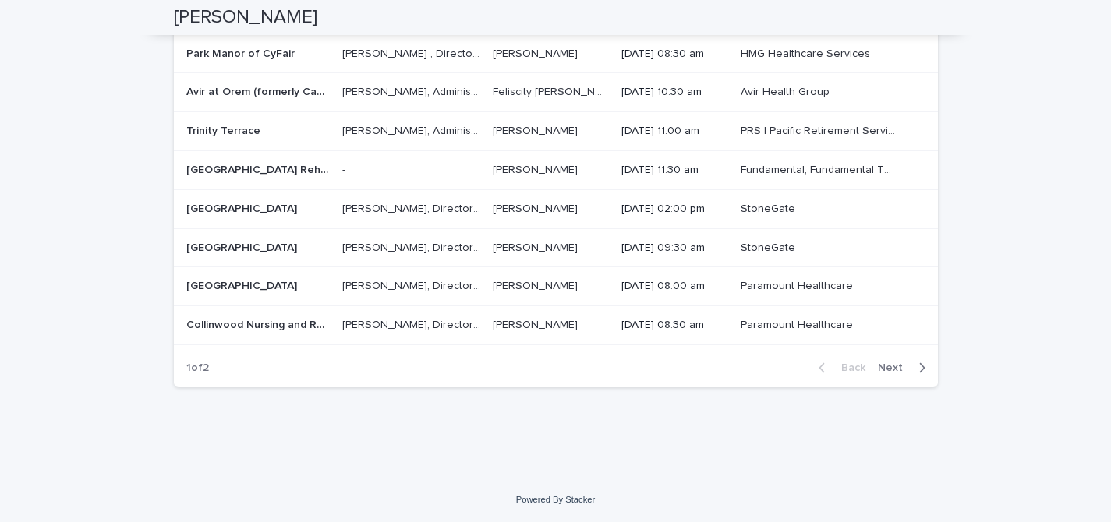
scroll to position [5366, 0]
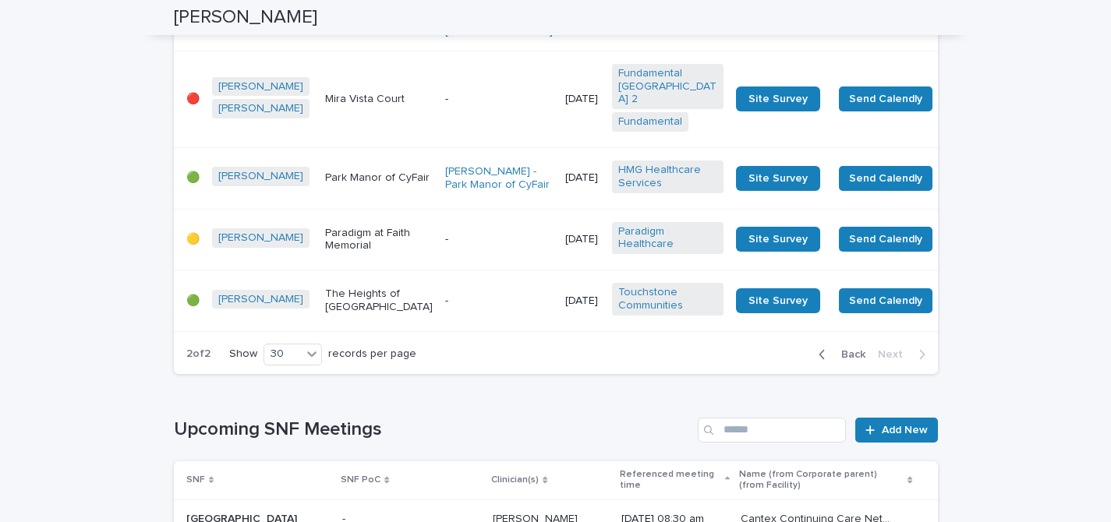
scroll to position [3276, 0]
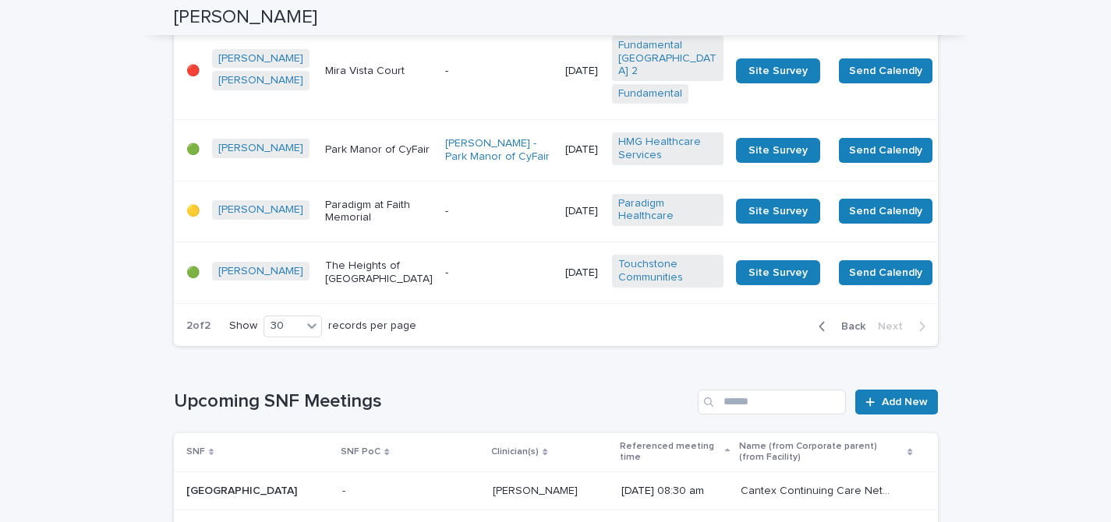
click at [445, 84] on div "-" at bounding box center [499, 71] width 108 height 26
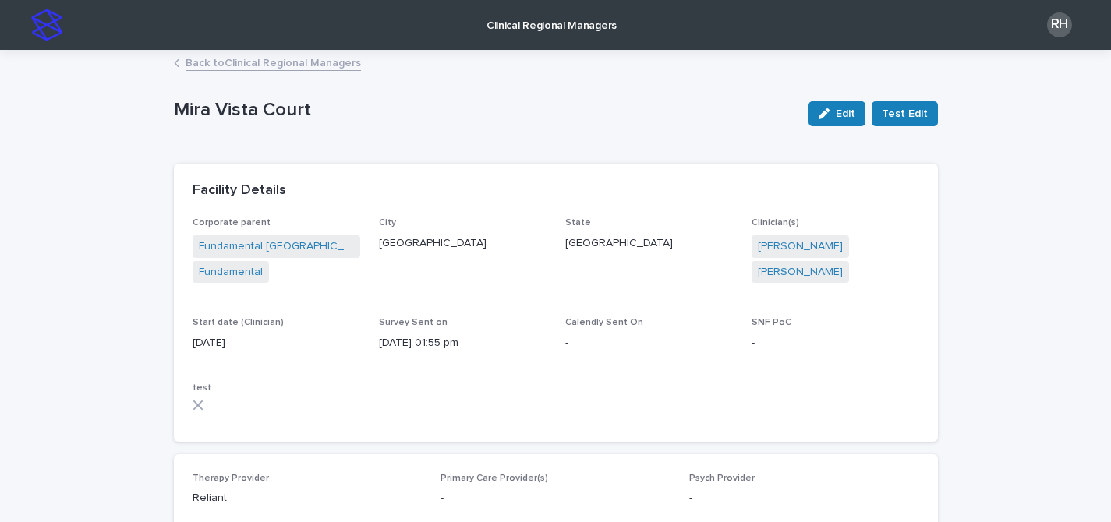
click at [291, 62] on link "Back to Clinical Regional Managers" at bounding box center [272, 62] width 175 height 18
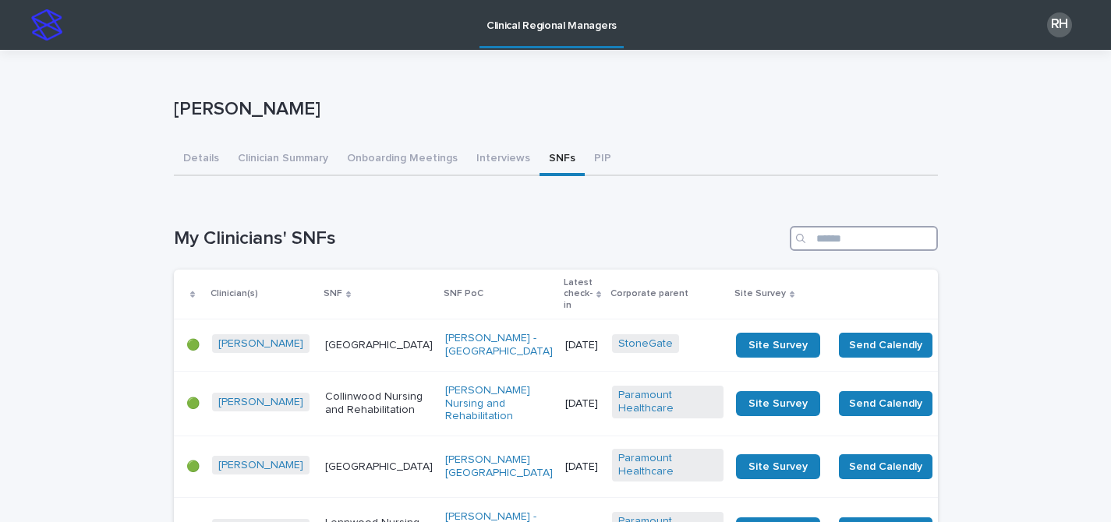
click at [847, 248] on input "Search" at bounding box center [863, 238] width 148 height 25
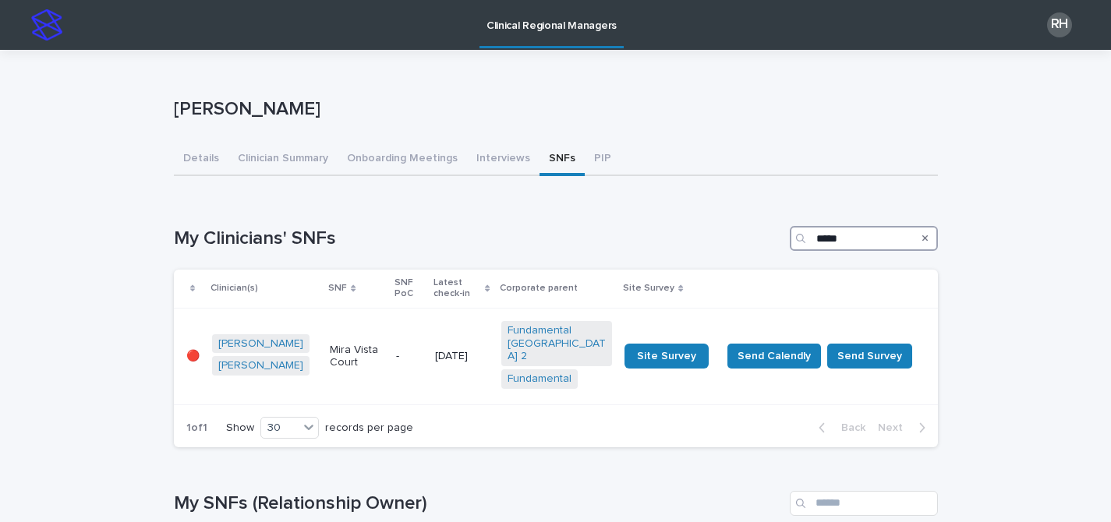
type input "****"
click at [542, 152] on button "SNFs" at bounding box center [561, 159] width 45 height 33
click at [922, 236] on icon "Search" at bounding box center [925, 238] width 6 height 9
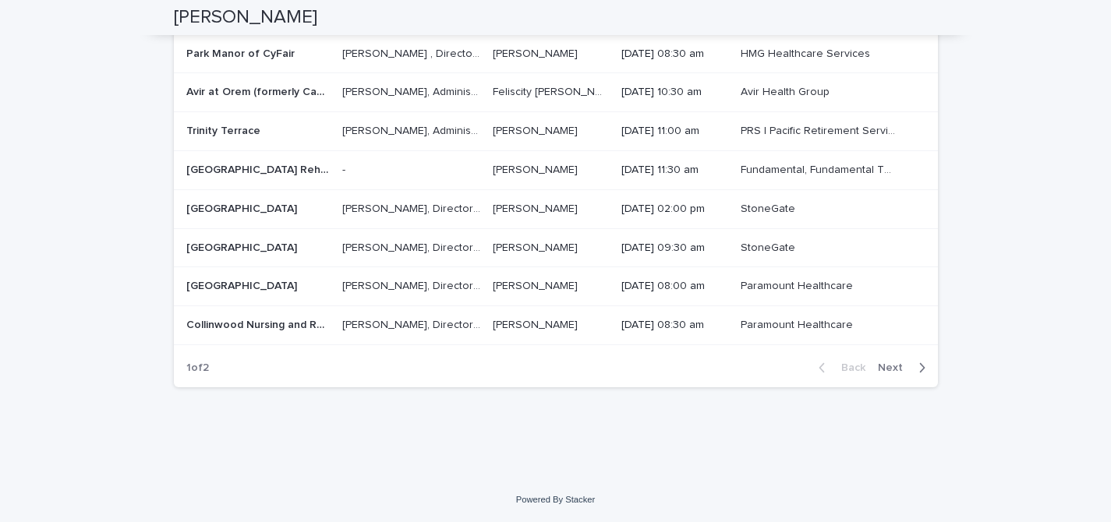
scroll to position [5356, 0]
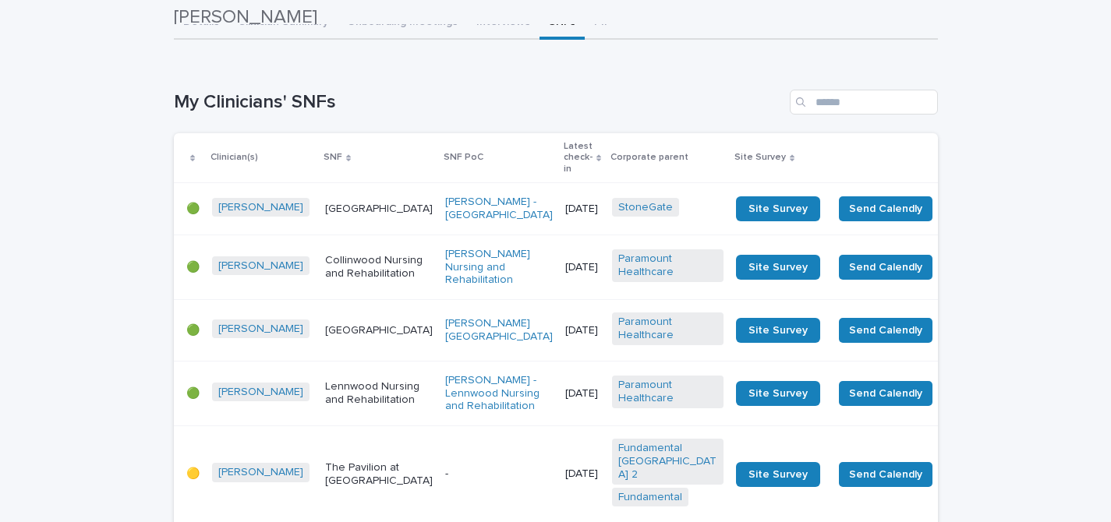
scroll to position [126, 0]
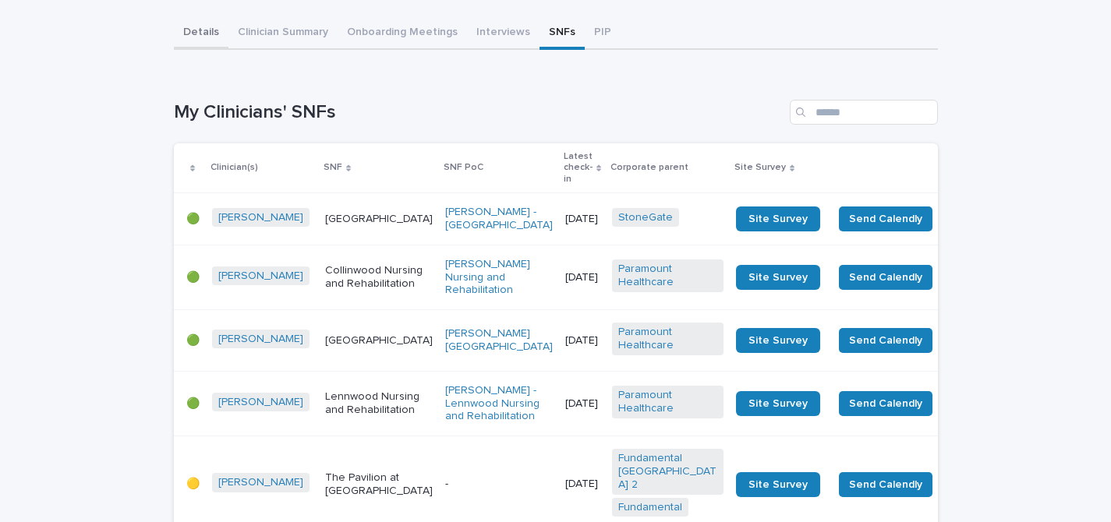
click at [212, 32] on button "Details" at bounding box center [201, 33] width 55 height 33
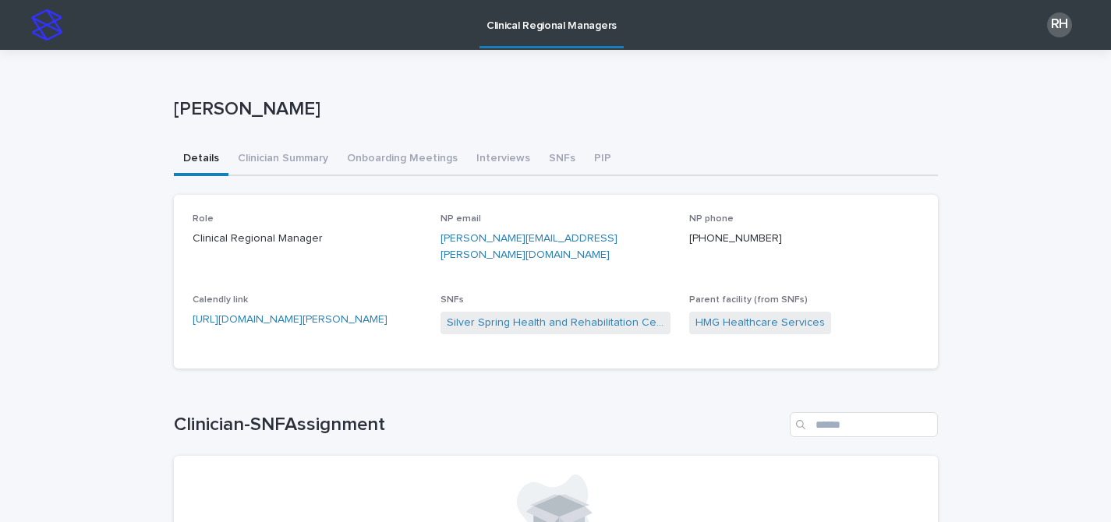
click at [501, 28] on p "Clinical Regional Managers" at bounding box center [551, 16] width 130 height 33
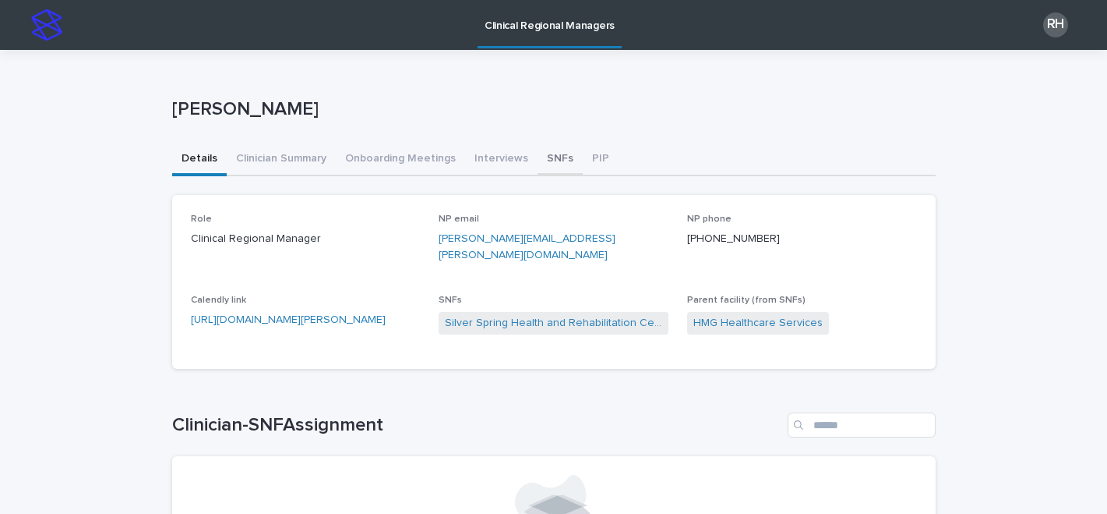
click at [552, 157] on button "SNFs" at bounding box center [560, 159] width 45 height 33
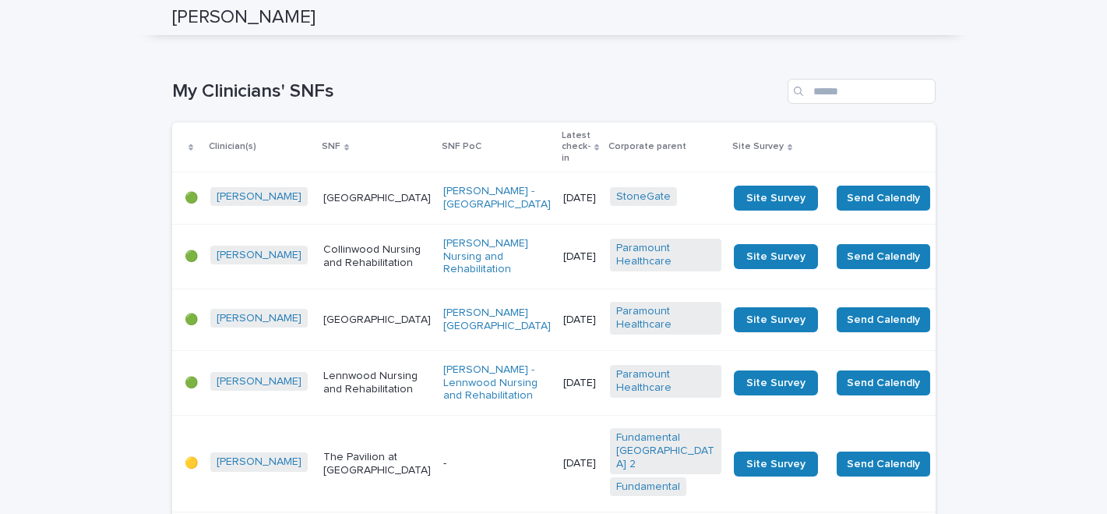
scroll to position [7, 0]
